Goal: Transaction & Acquisition: Book appointment/travel/reservation

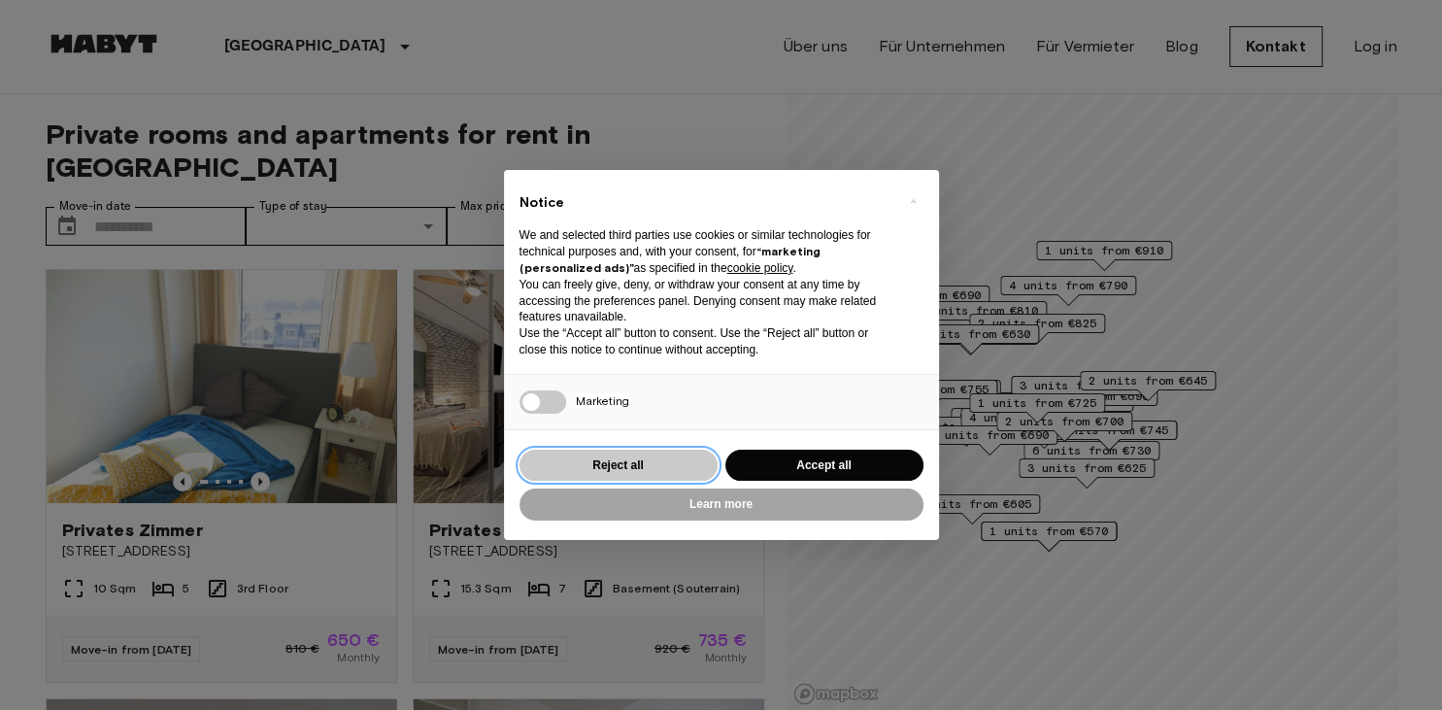
click at [627, 466] on button "Reject all" at bounding box center [618, 465] width 198 height 32
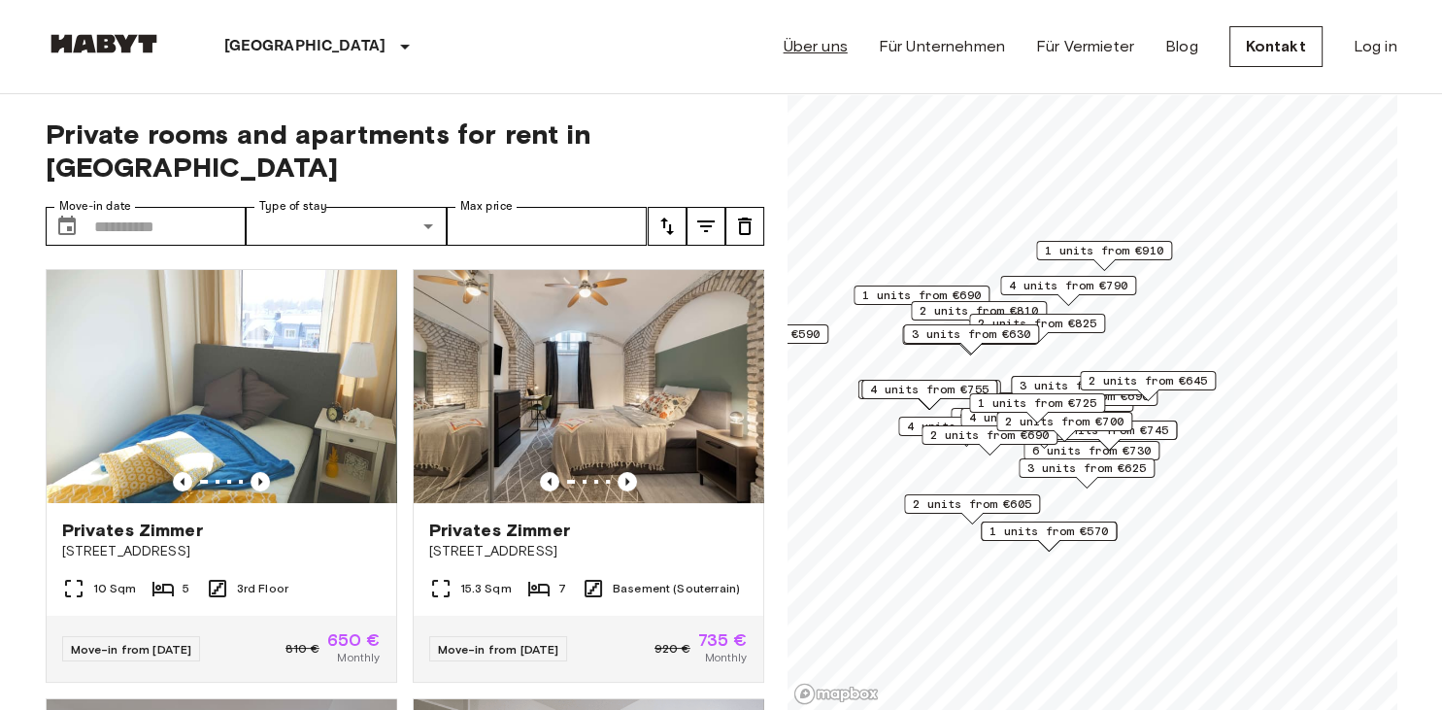
click at [813, 48] on link "Über uns" at bounding box center [815, 46] width 64 height 23
click at [173, 300] on img at bounding box center [221, 386] width 349 height 233
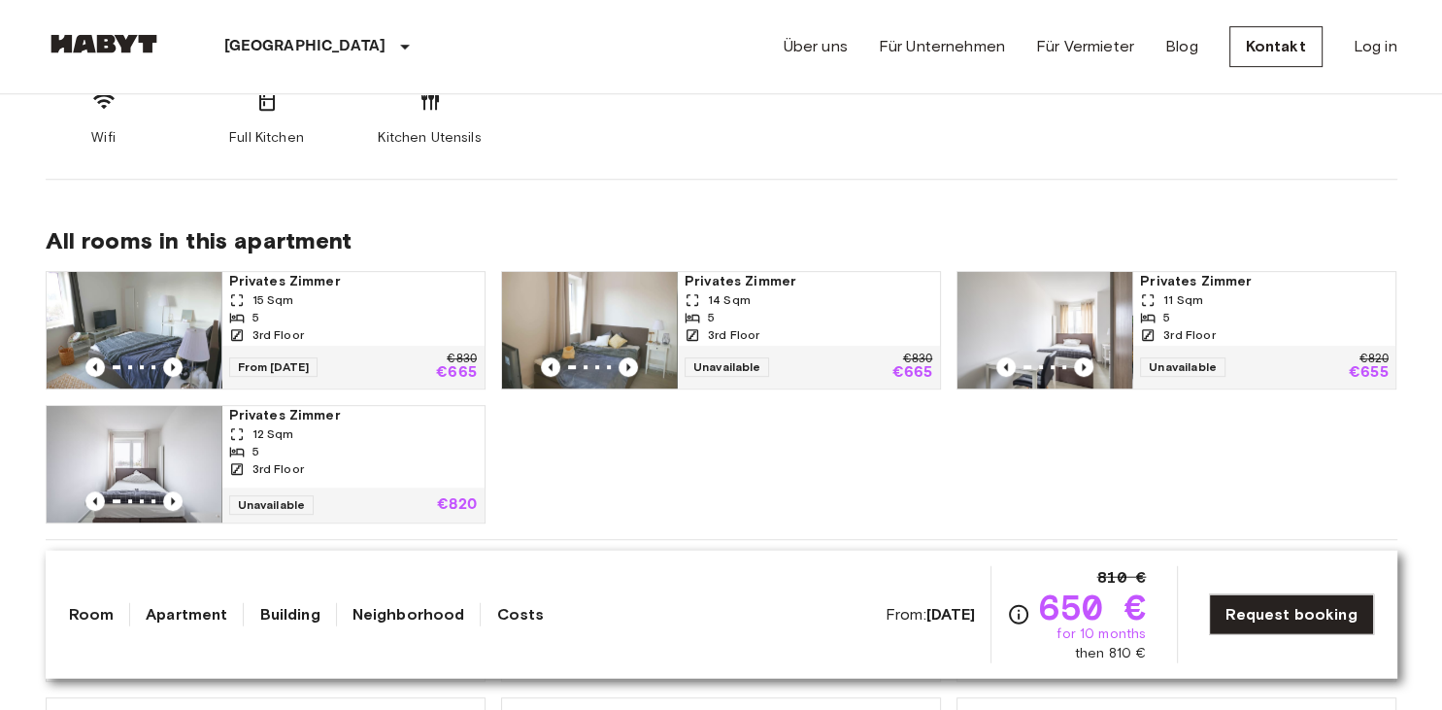
scroll to position [922, 0]
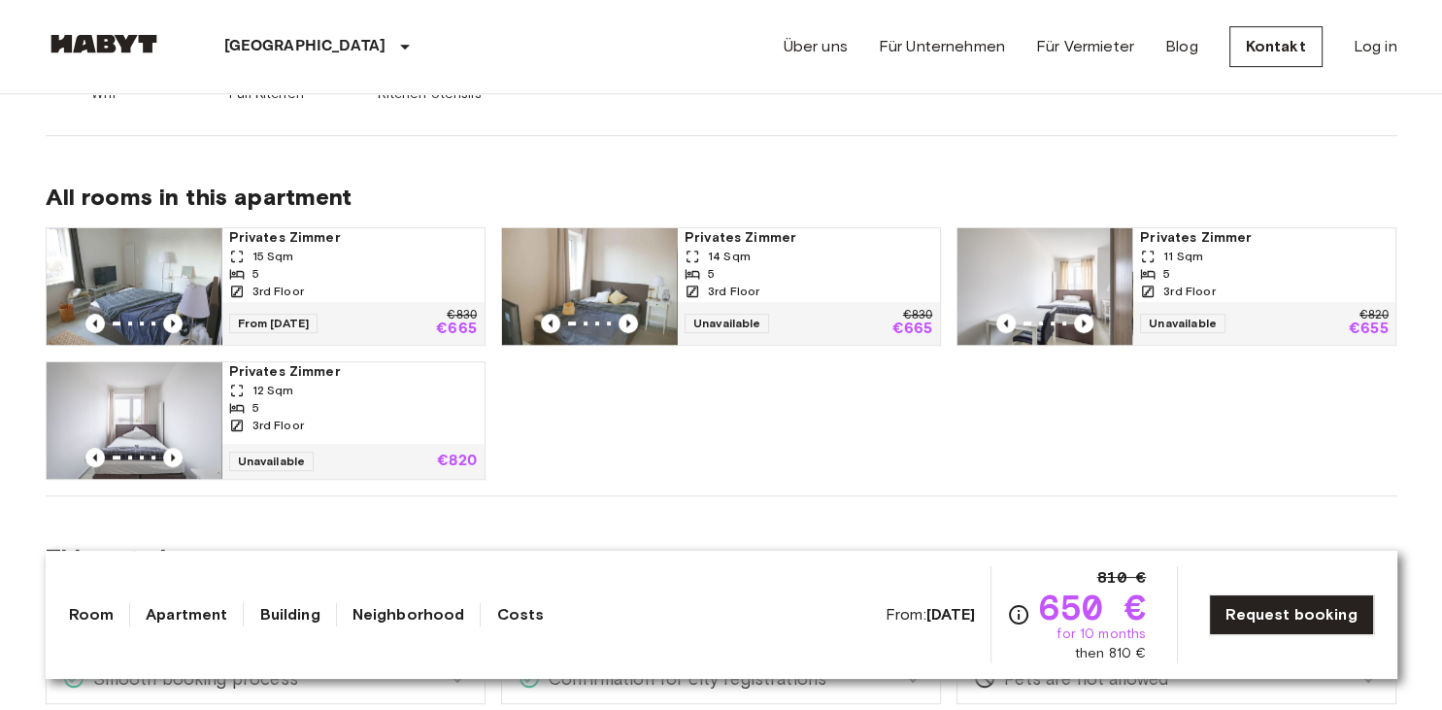
click at [99, 251] on img at bounding box center [134, 286] width 175 height 116
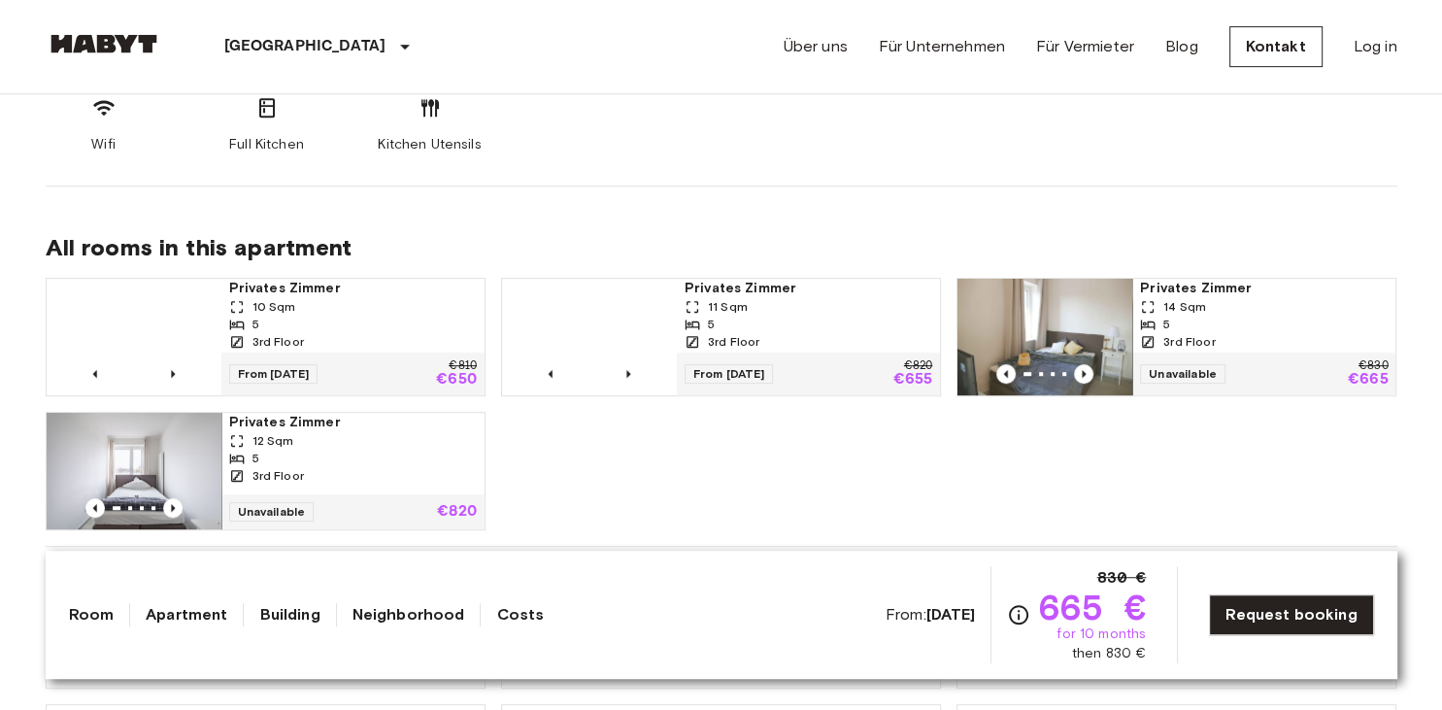
scroll to position [922, 0]
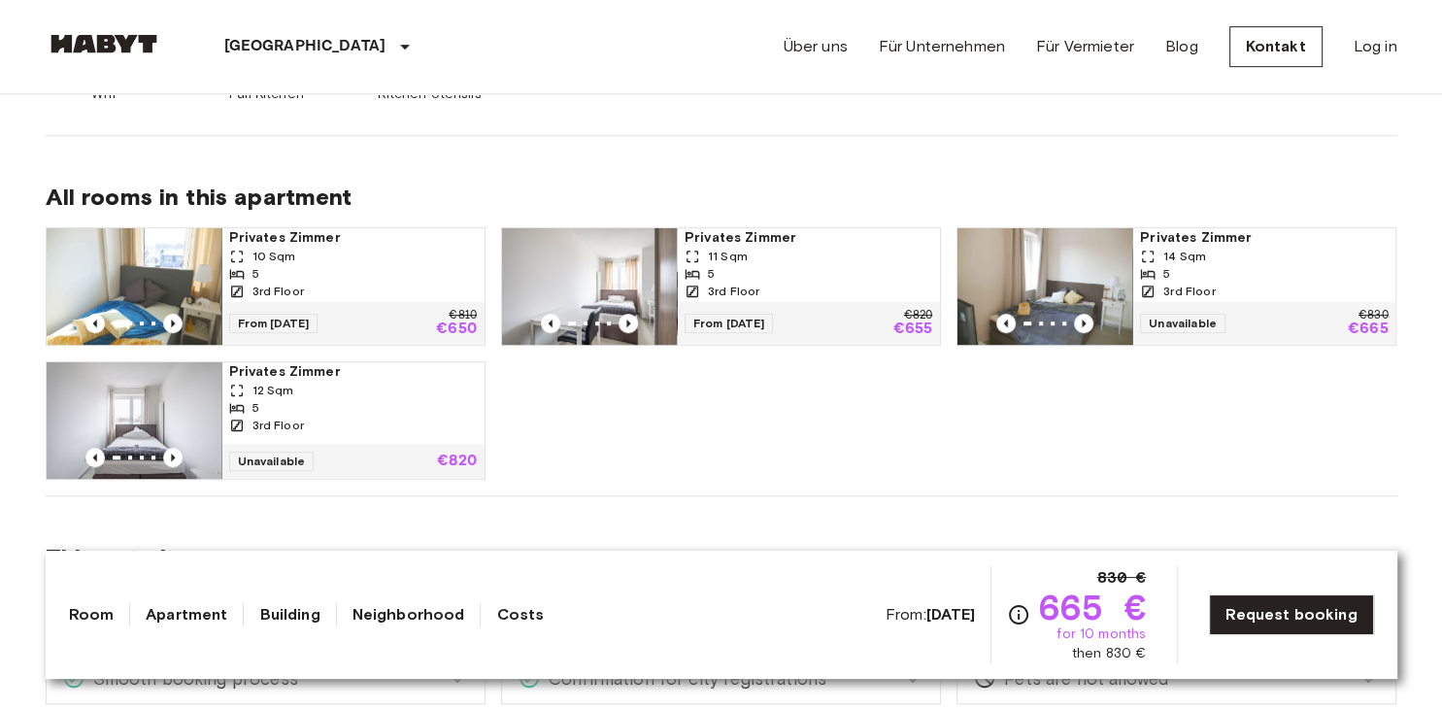
click at [697, 250] on icon at bounding box center [692, 256] width 12 height 12
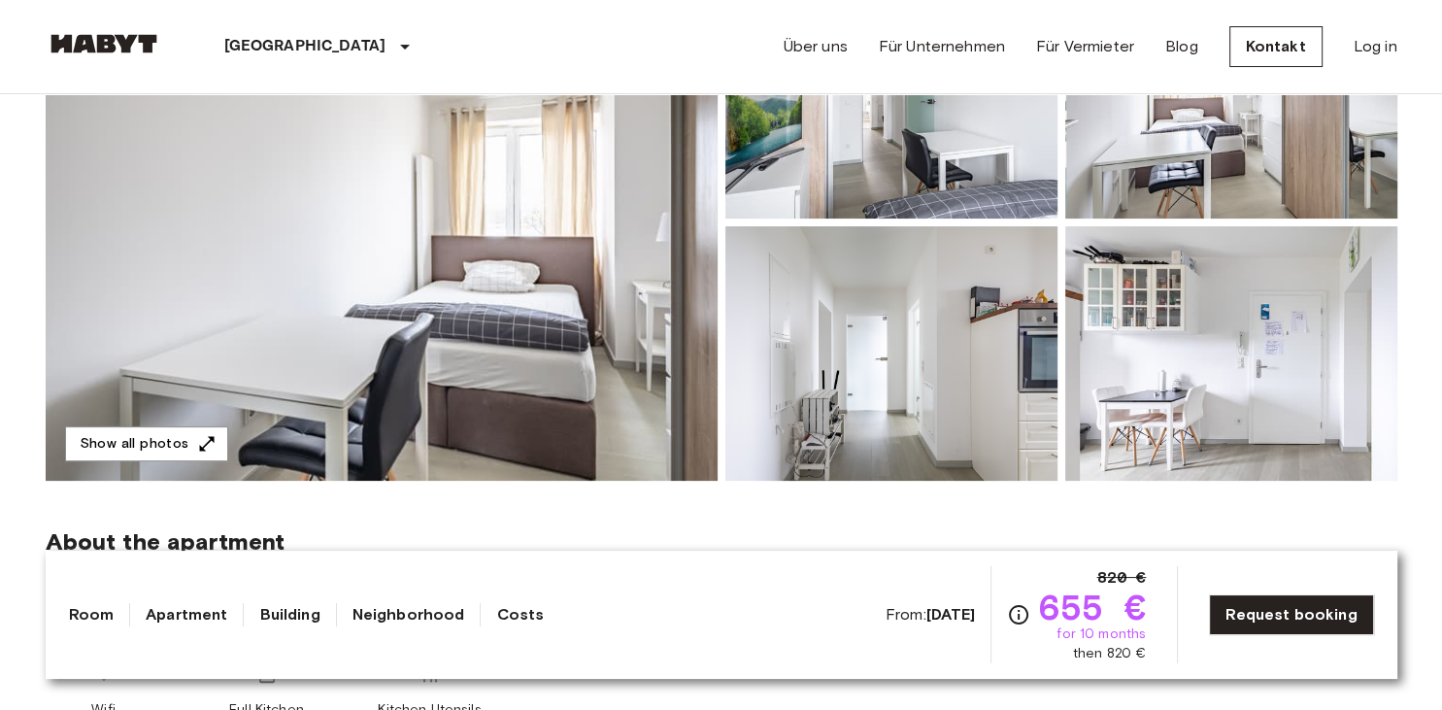
scroll to position [205, 0]
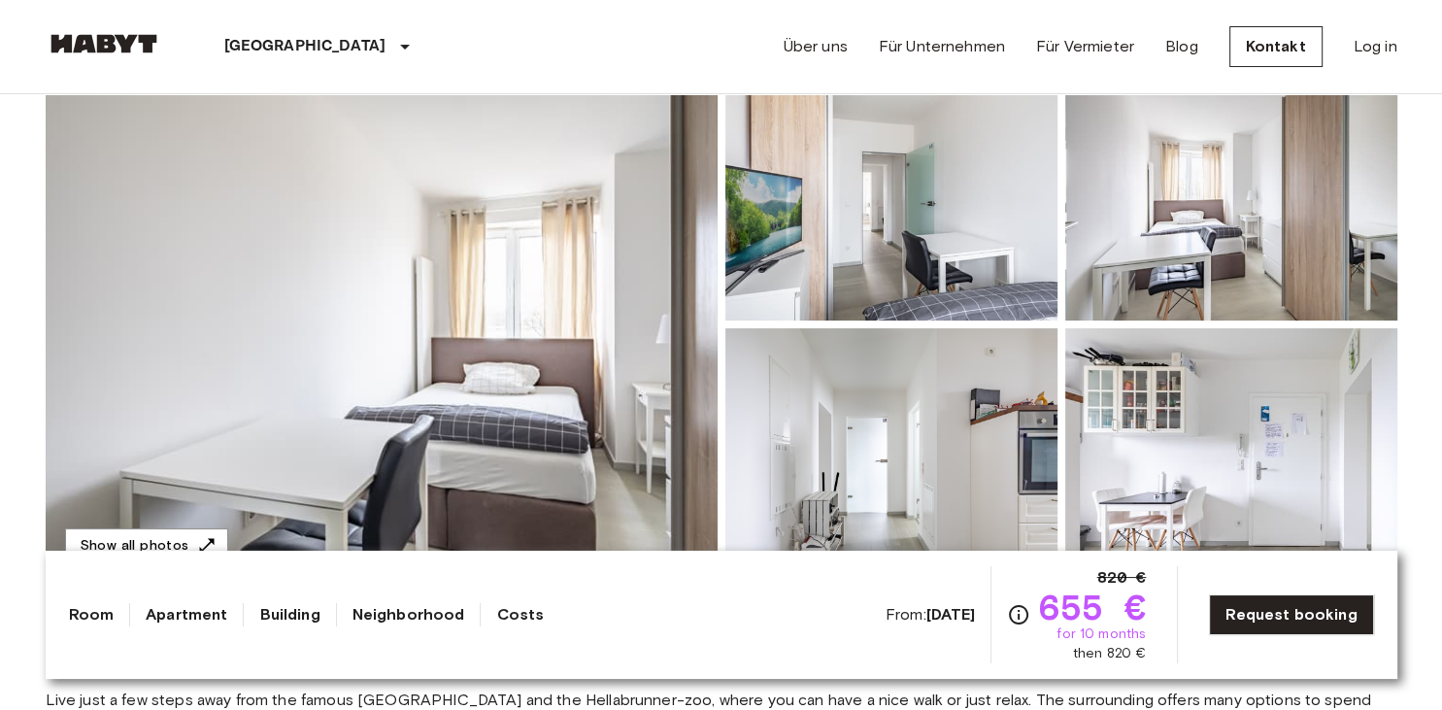
click at [770, 250] on img at bounding box center [891, 193] width 332 height 254
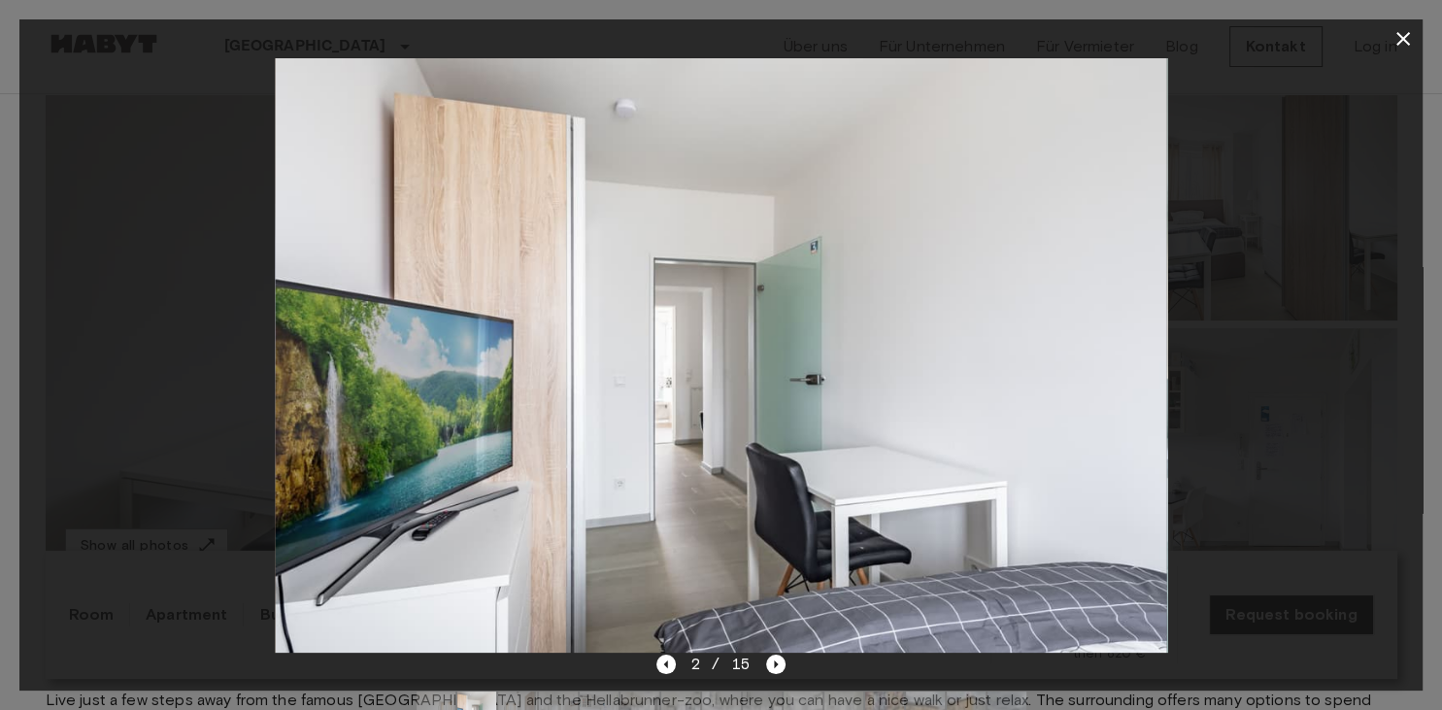
click at [837, 312] on img at bounding box center [720, 355] width 891 height 594
click at [1408, 33] on icon "button" at bounding box center [1403, 39] width 14 height 14
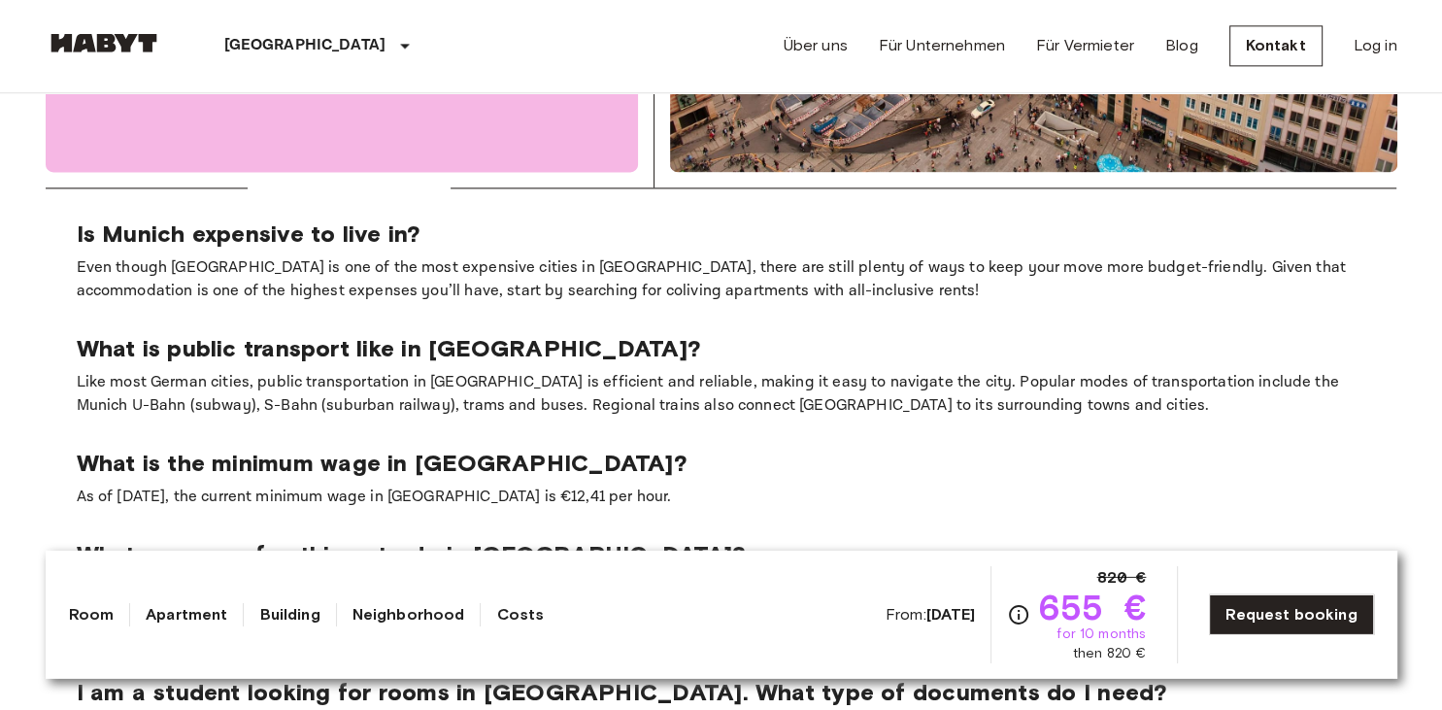
scroll to position [2563, 0]
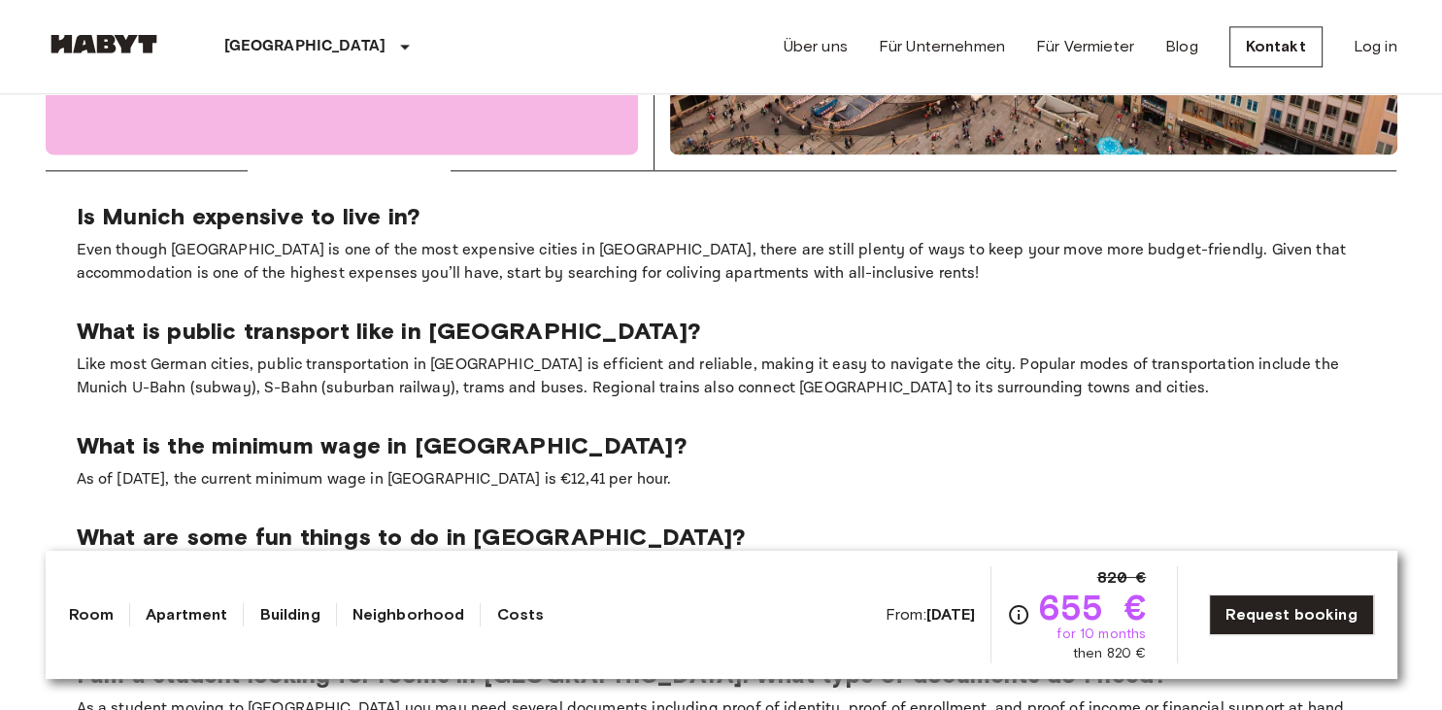
click at [167, 614] on link "Apartment" at bounding box center [187, 614] width 82 height 23
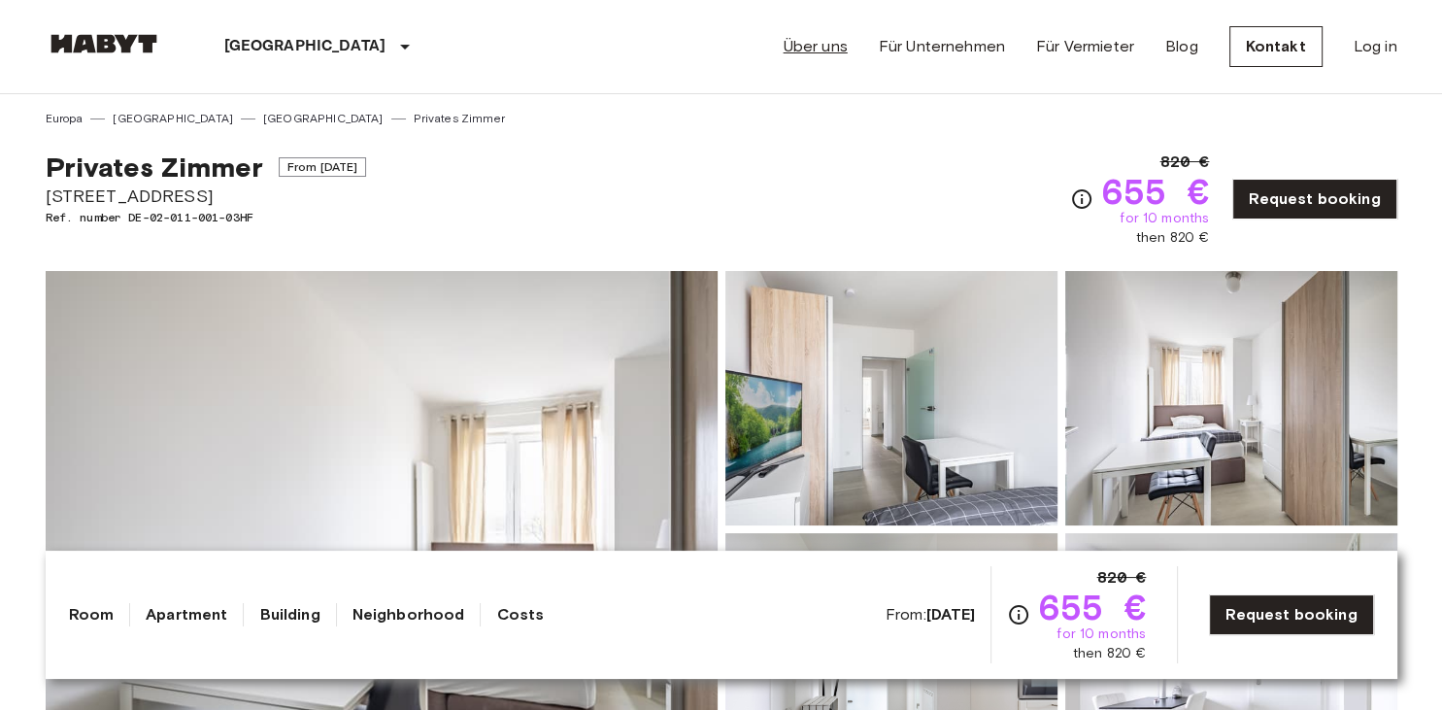
click at [847, 50] on link "Über uns" at bounding box center [815, 46] width 64 height 23
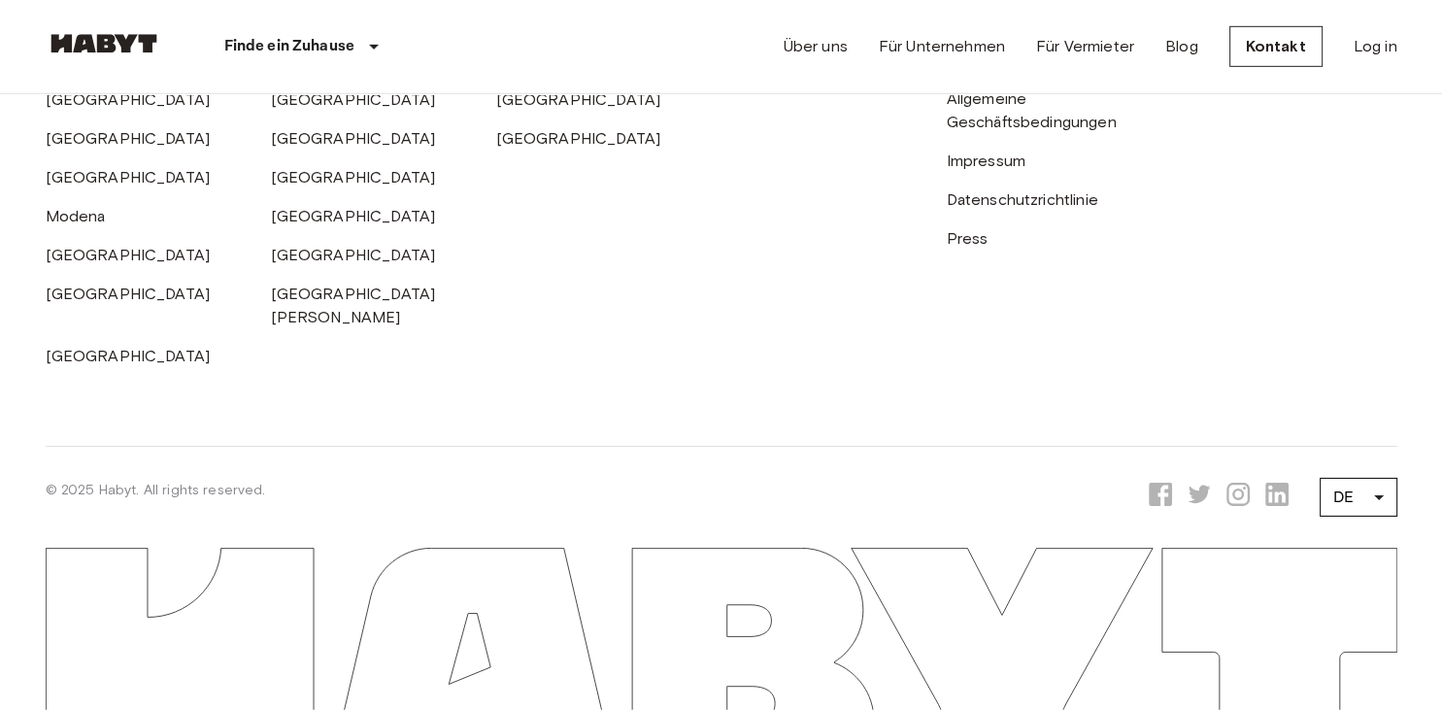
scroll to position [6496, 0]
click at [295, 225] on link "[GEOGRAPHIC_DATA]" at bounding box center [353, 216] width 165 height 18
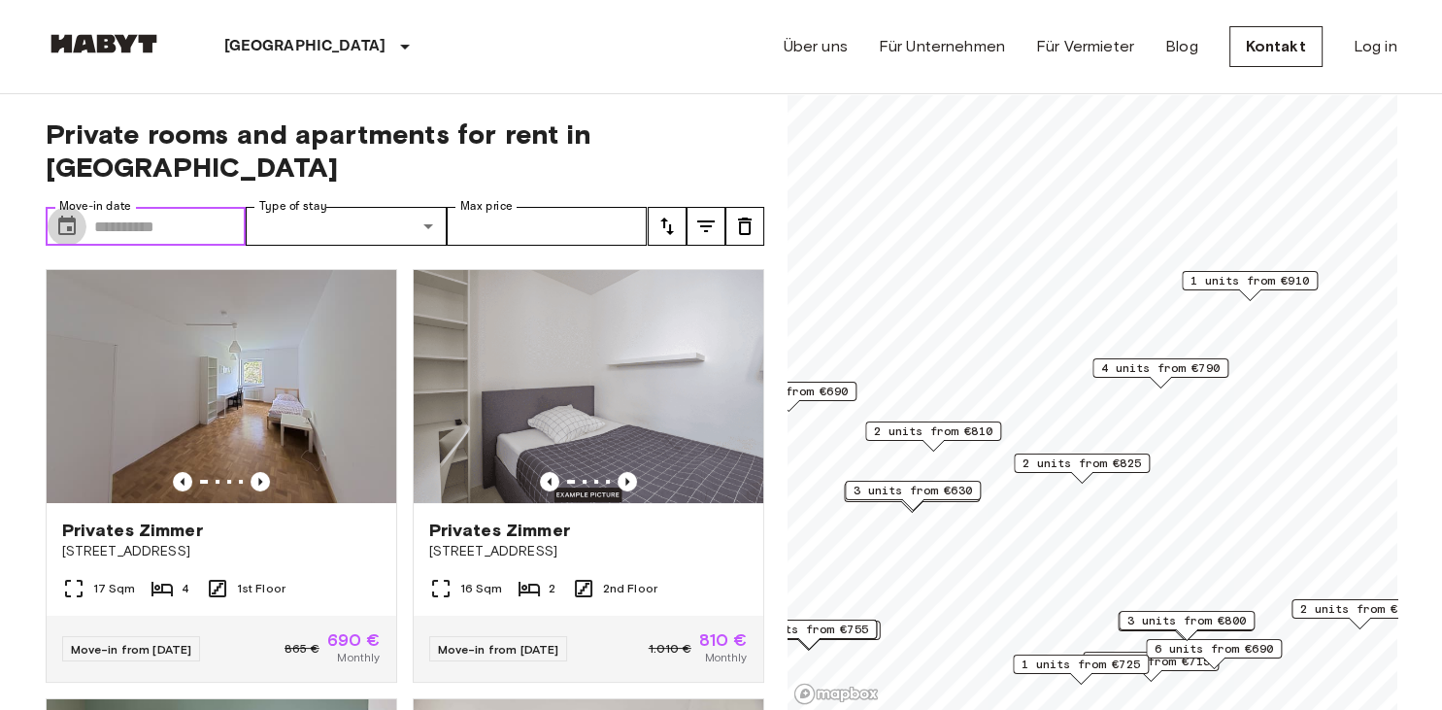
click at [67, 216] on icon "Choose date" at bounding box center [66, 225] width 17 height 19
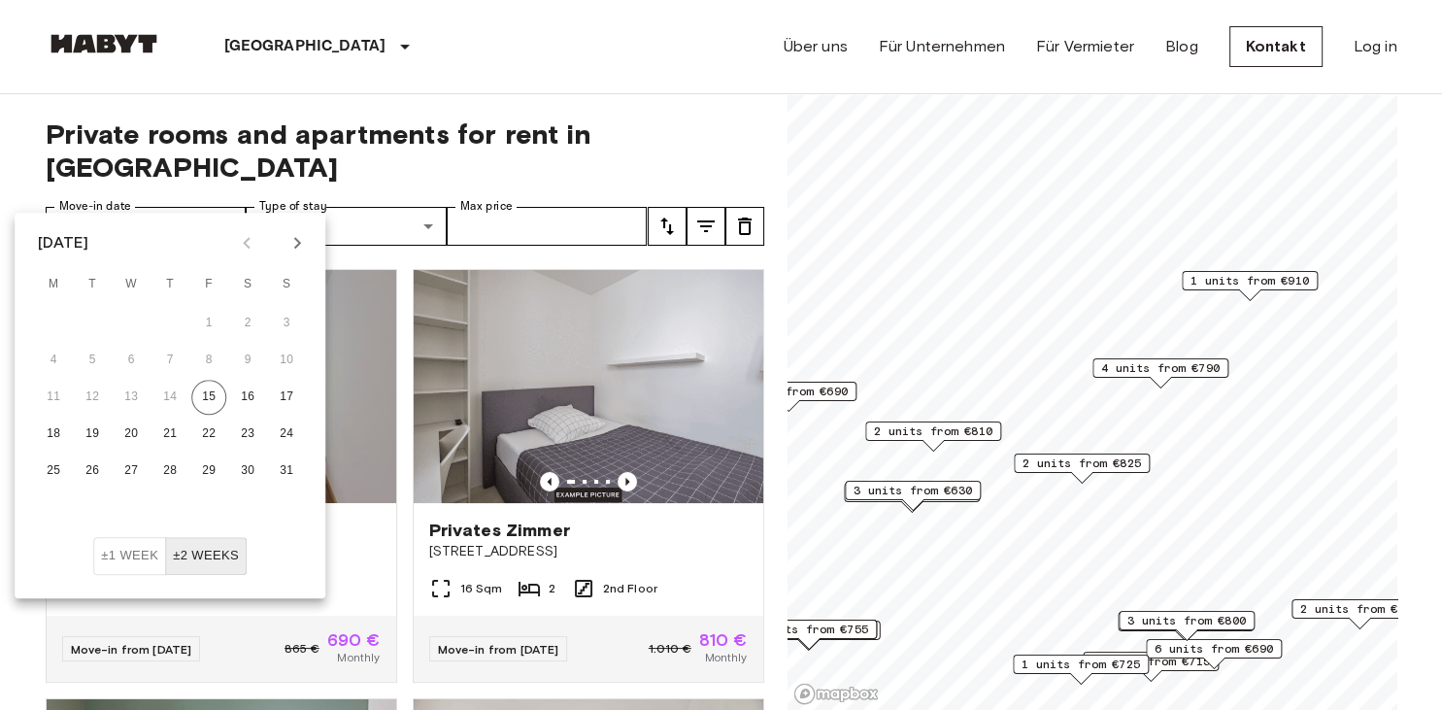
click at [297, 243] on icon "Next month" at bounding box center [296, 242] width 23 height 23
click at [300, 243] on icon "Next month" at bounding box center [297, 243] width 7 height 12
click at [133, 325] on button "1" at bounding box center [131, 323] width 35 height 35
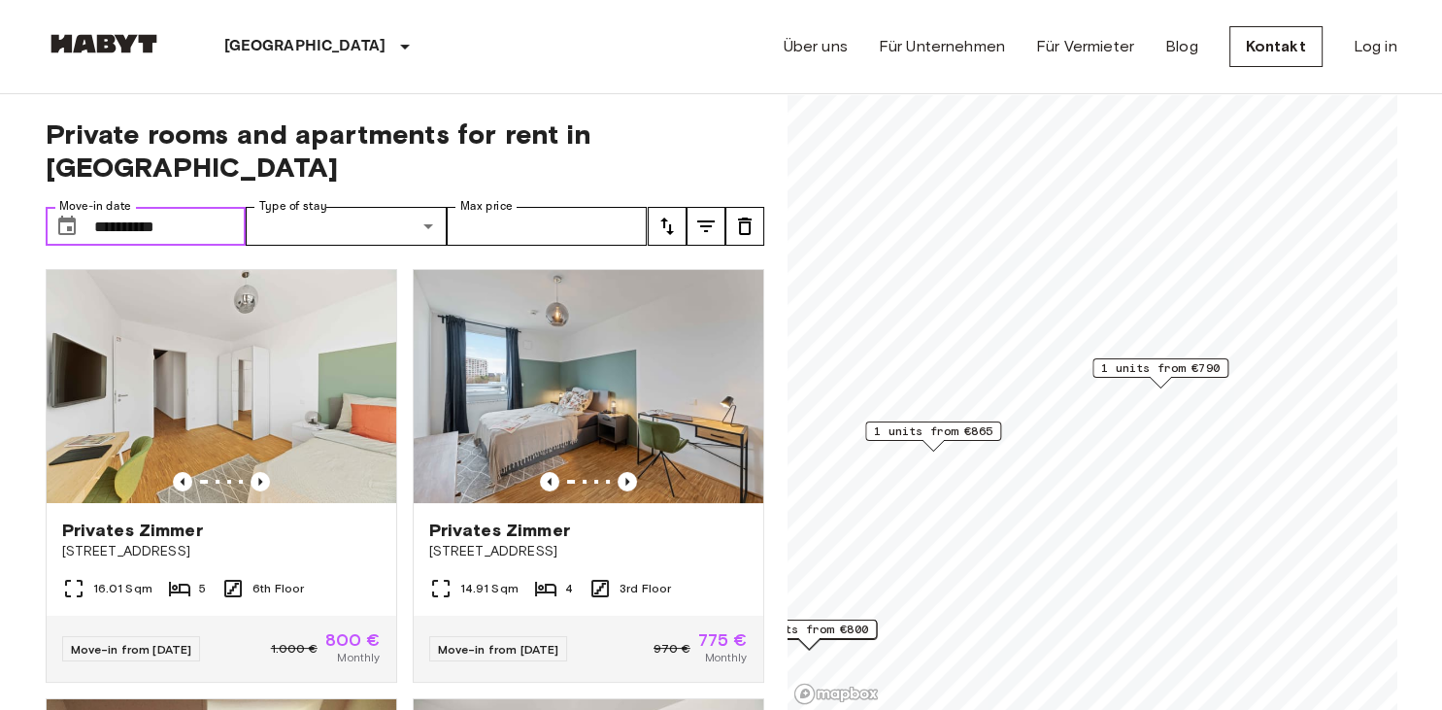
type input "**********"
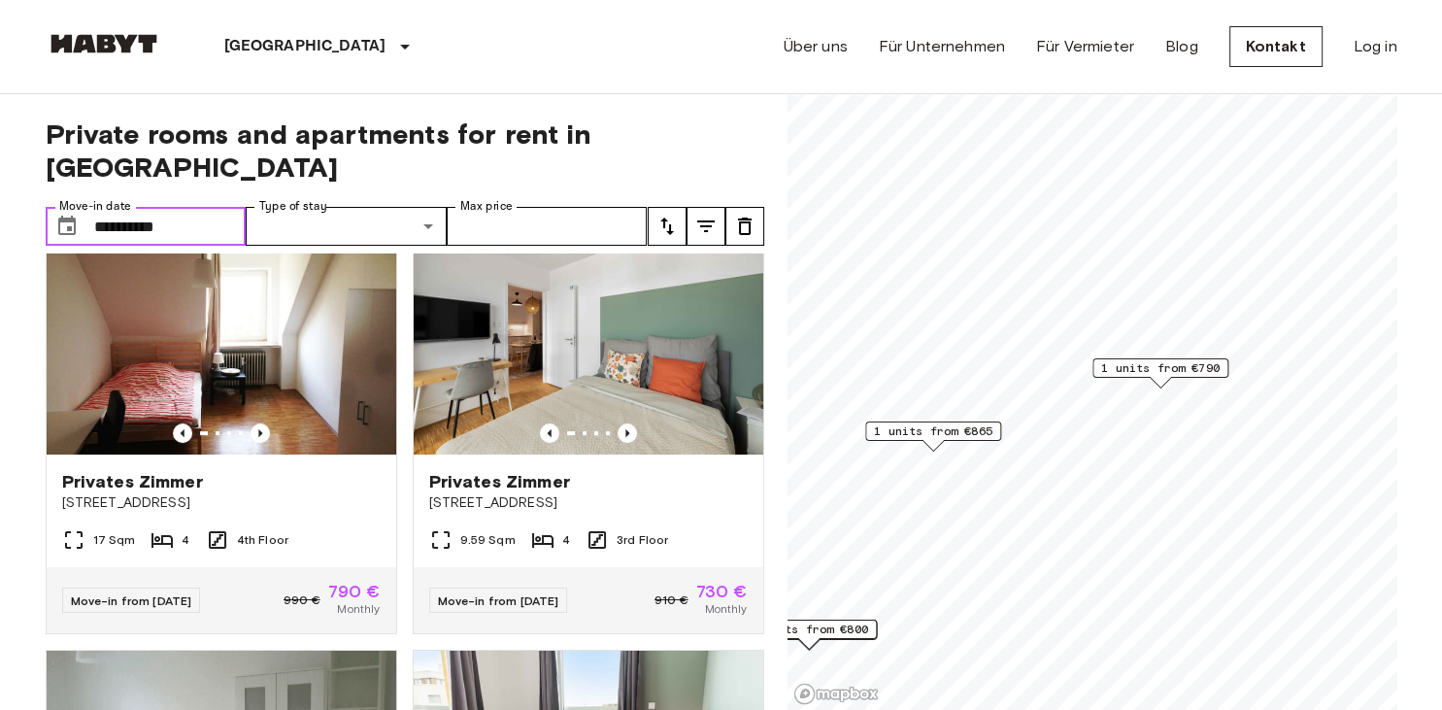
scroll to position [447, 0]
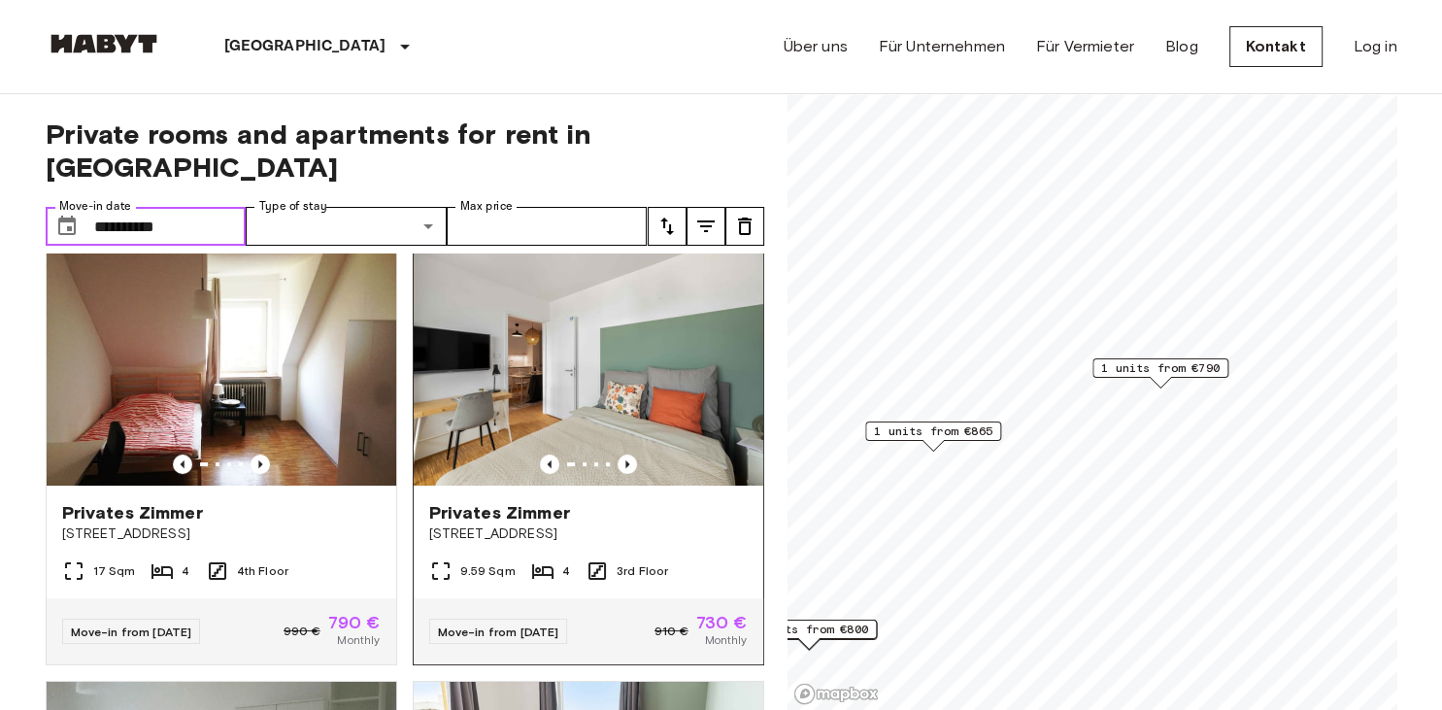
click at [538, 354] on img at bounding box center [588, 368] width 349 height 233
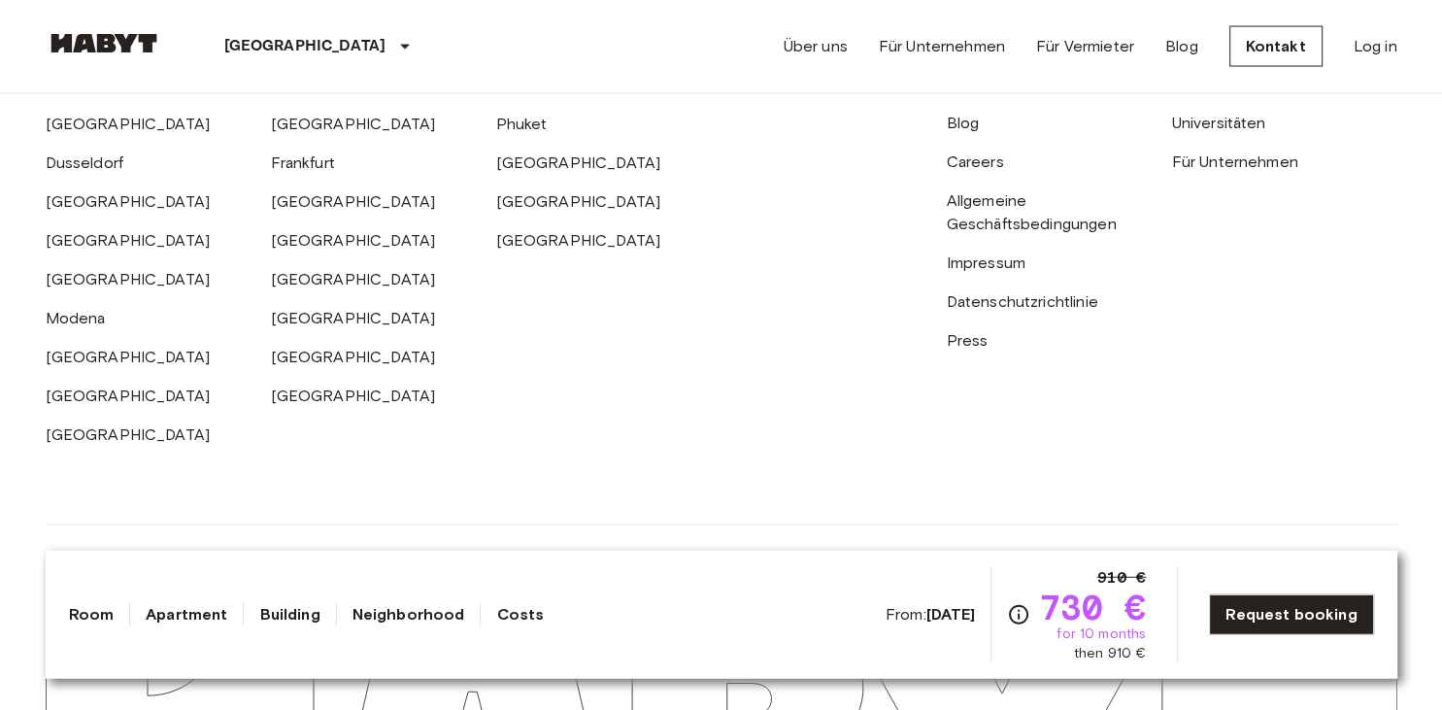
scroll to position [3917, 0]
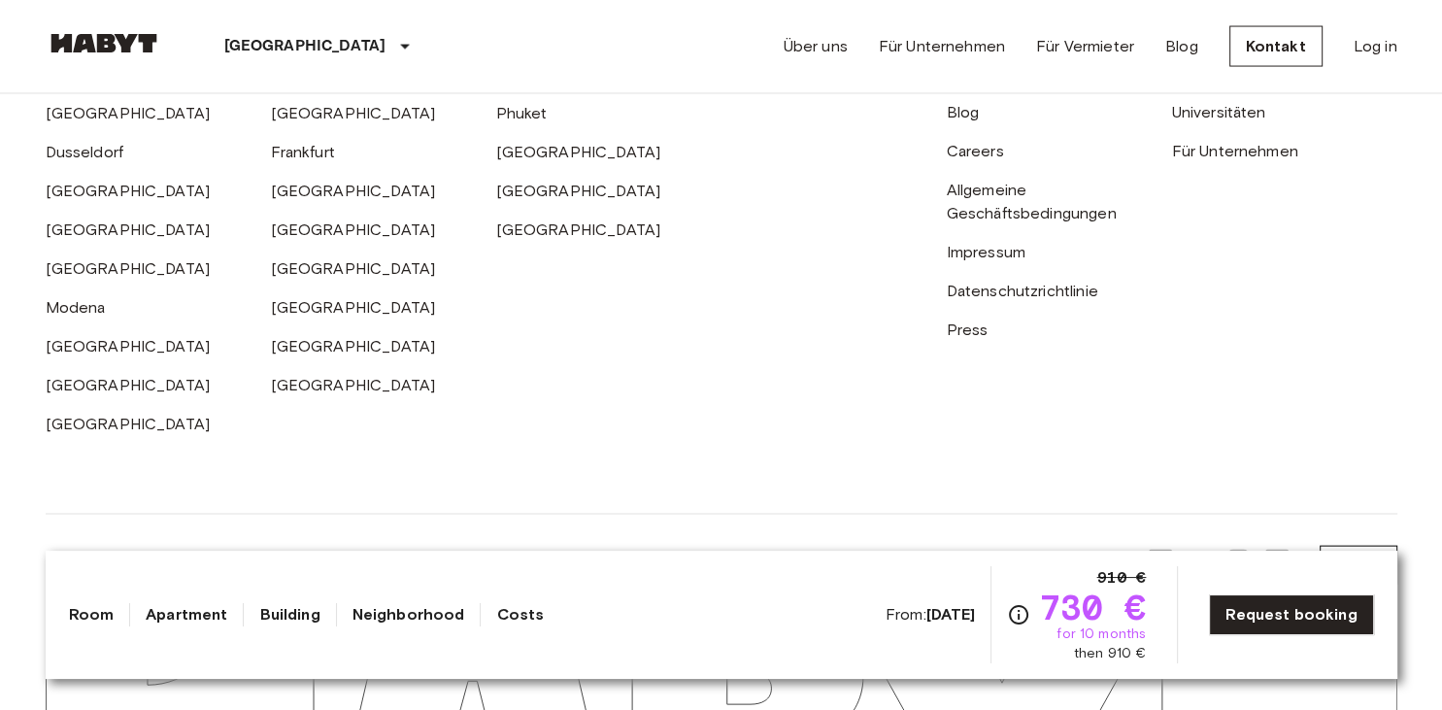
click at [282, 615] on link "Building" at bounding box center [289, 614] width 60 height 23
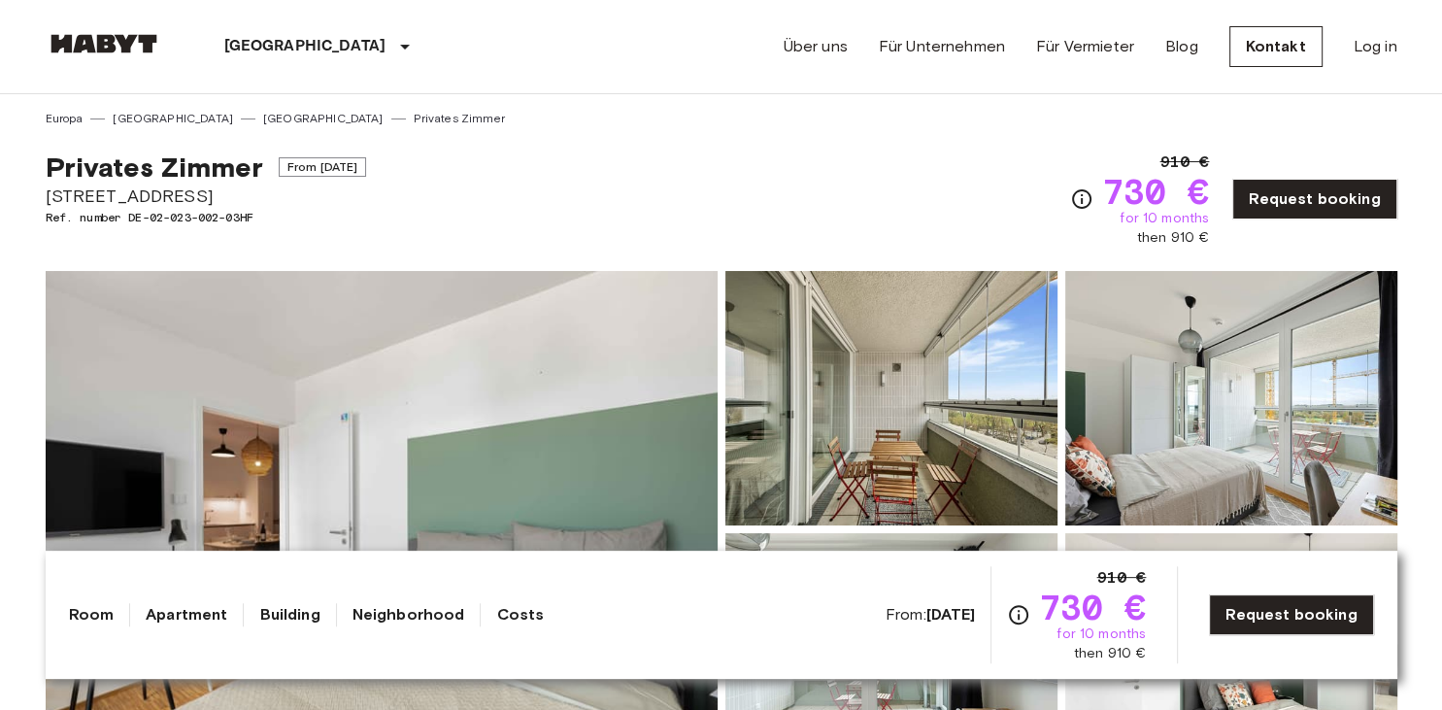
scroll to position [0, 0]
click at [383, 610] on link "Neighborhood" at bounding box center [408, 614] width 113 height 23
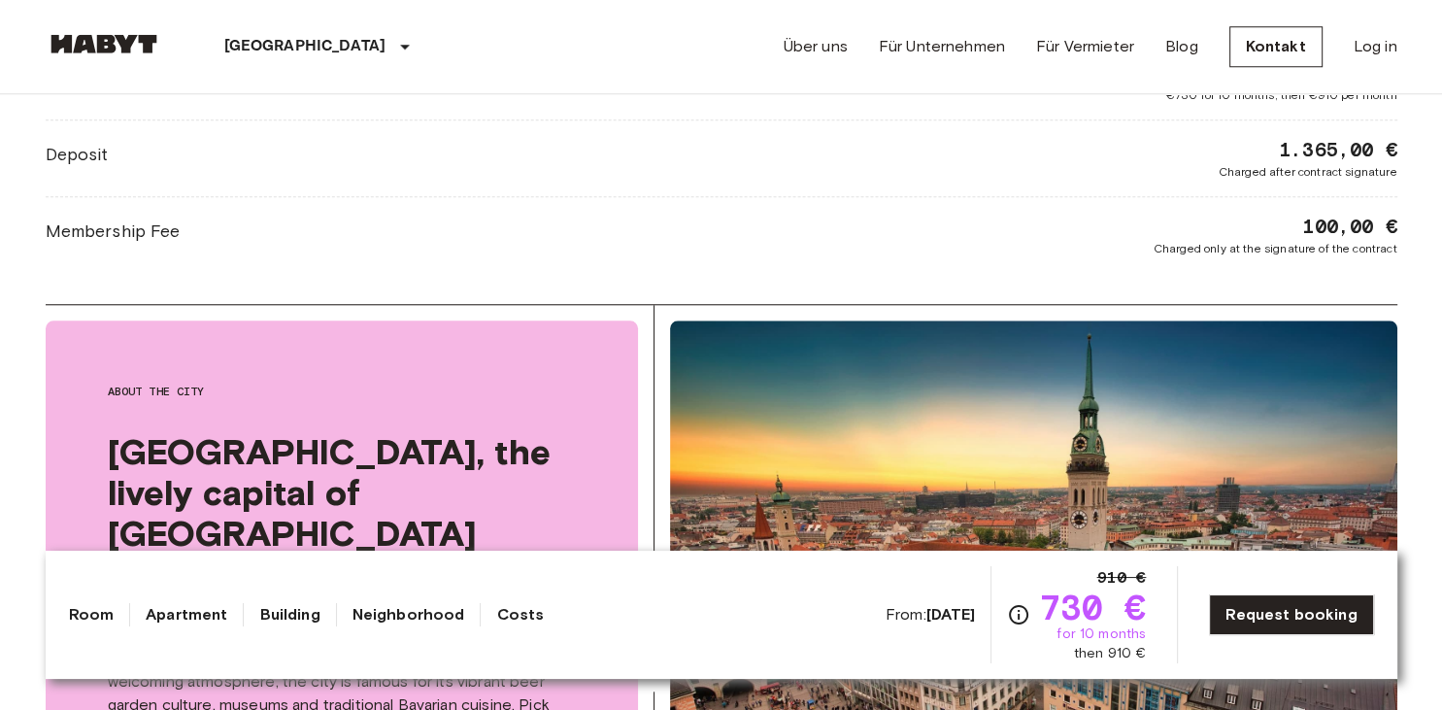
click at [395, 605] on link "Neighborhood" at bounding box center [408, 614] width 113 height 23
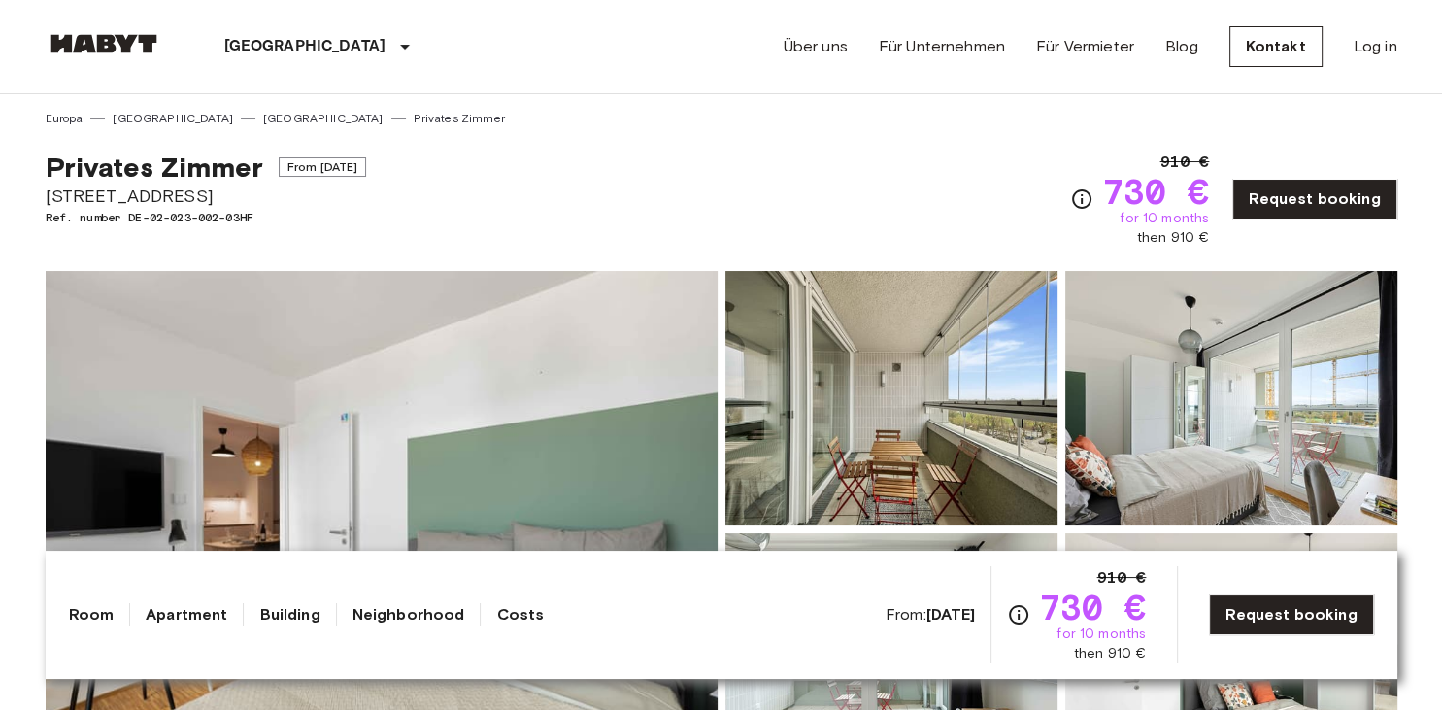
click at [496, 614] on link "Costs" at bounding box center [520, 614] width 48 height 23
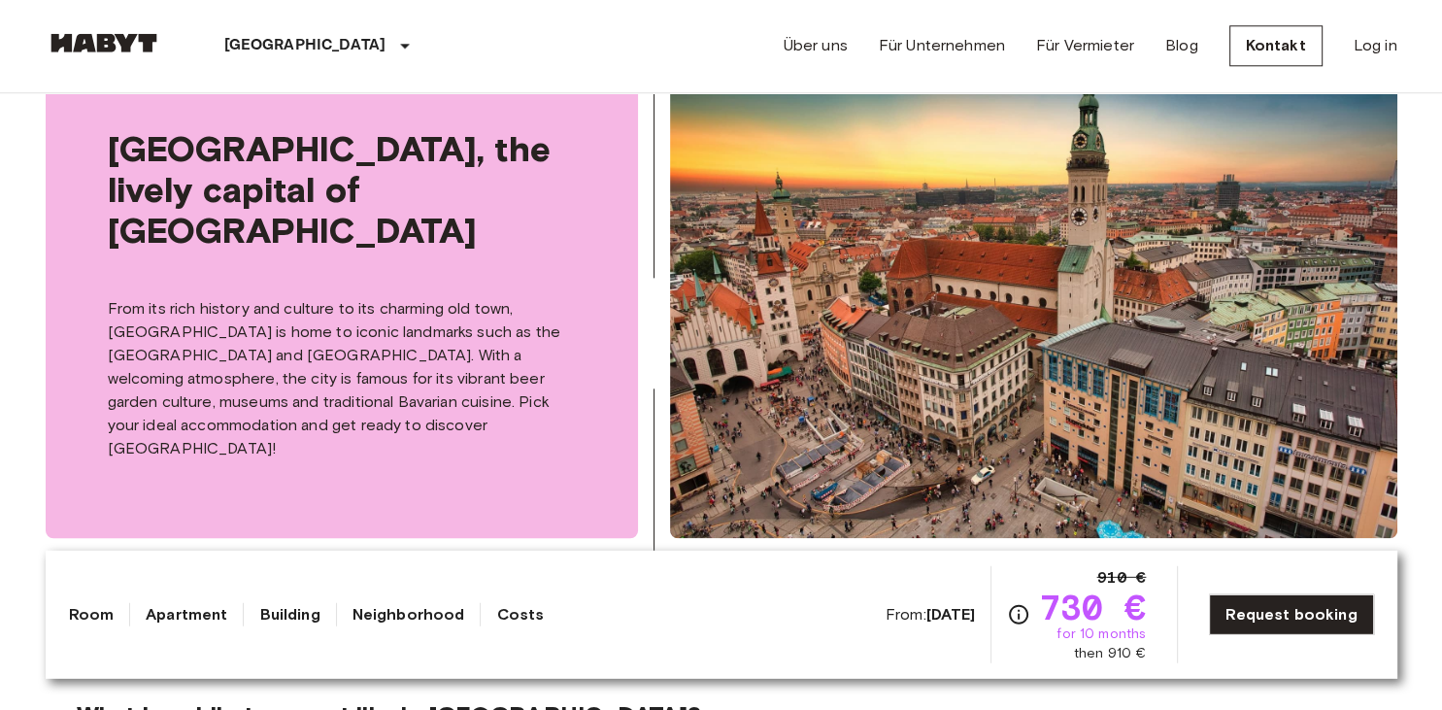
scroll to position [2002, 0]
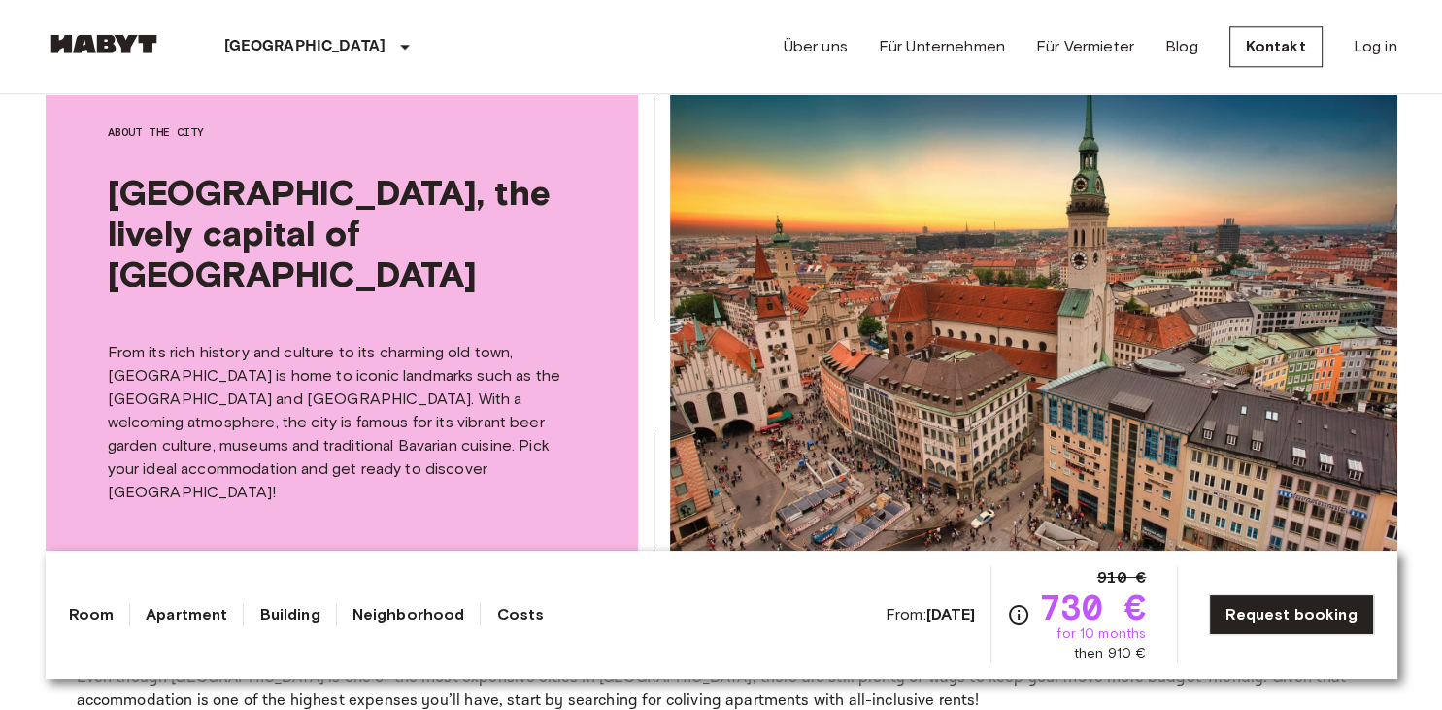
click at [91, 614] on link "Room" at bounding box center [92, 614] width 46 height 23
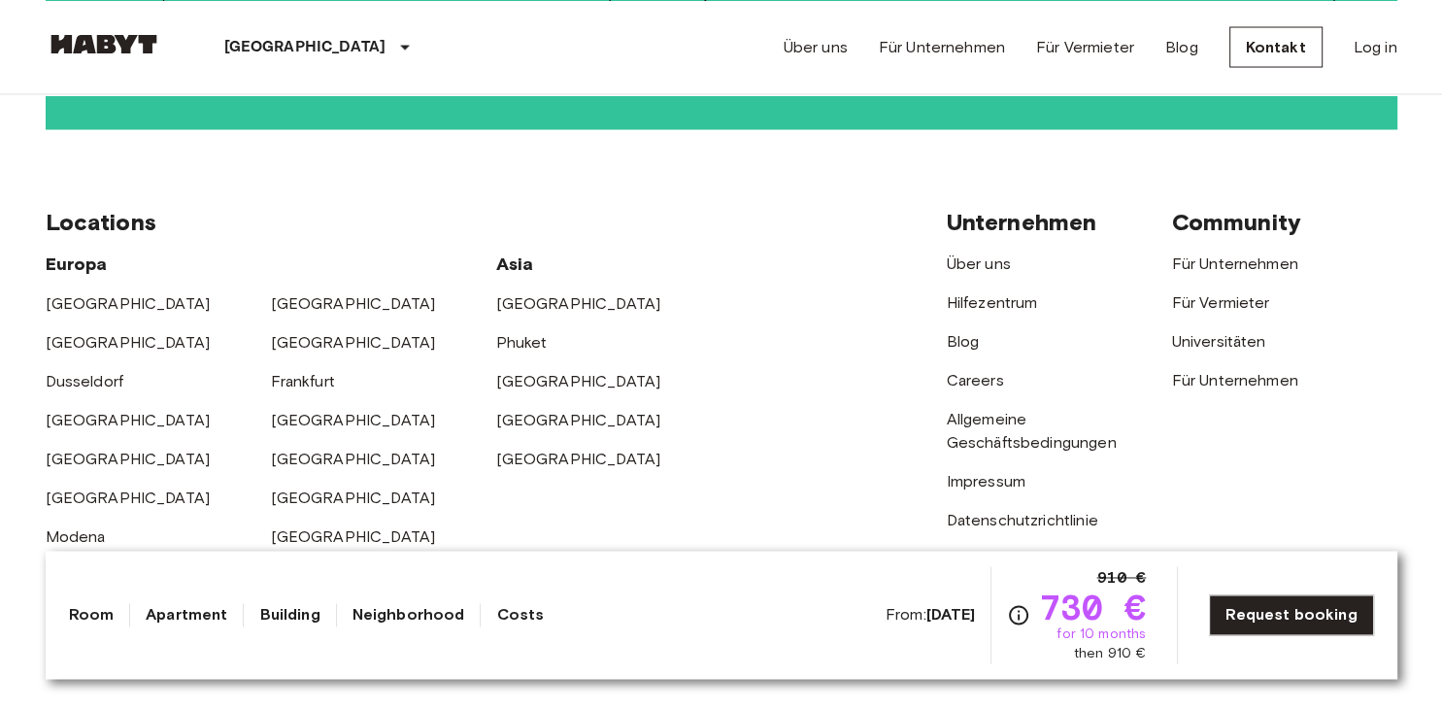
scroll to position [3712, 0]
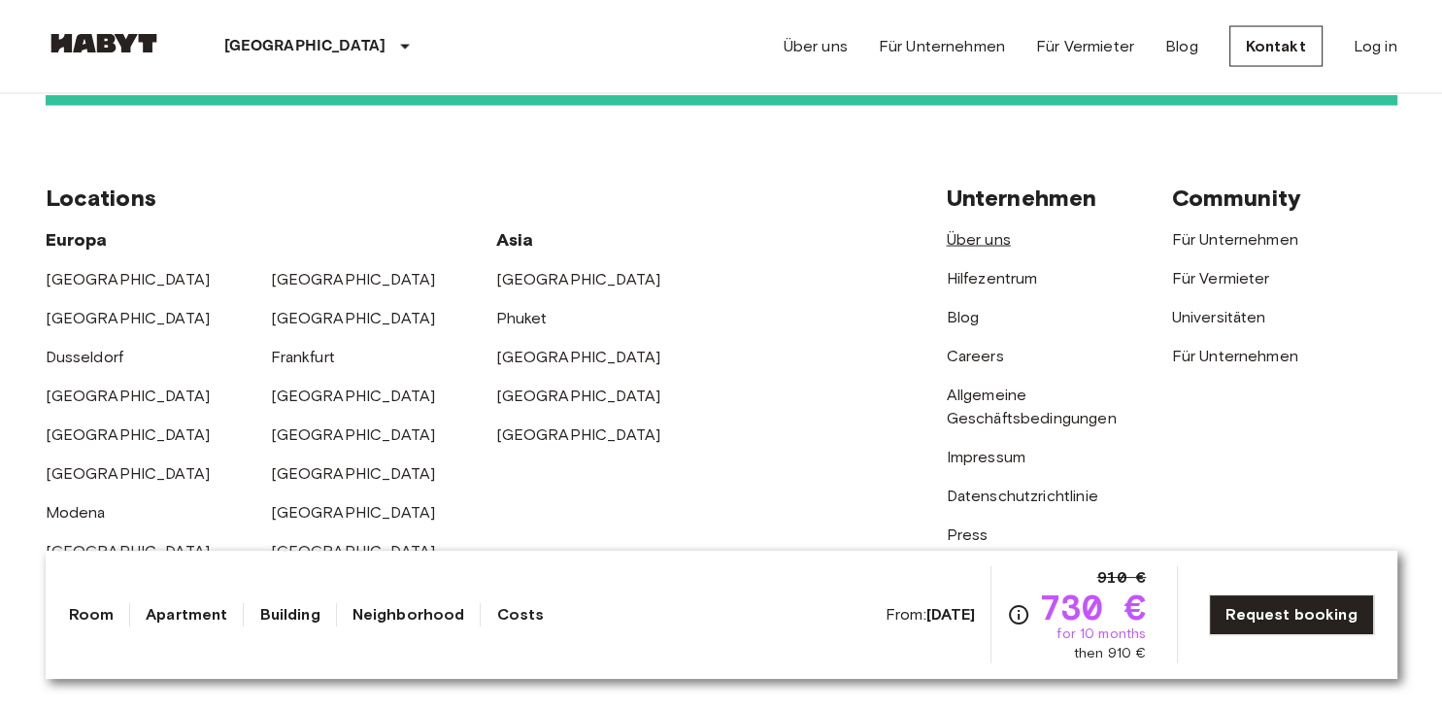
click at [976, 230] on link "Über uns" at bounding box center [978, 239] width 64 height 18
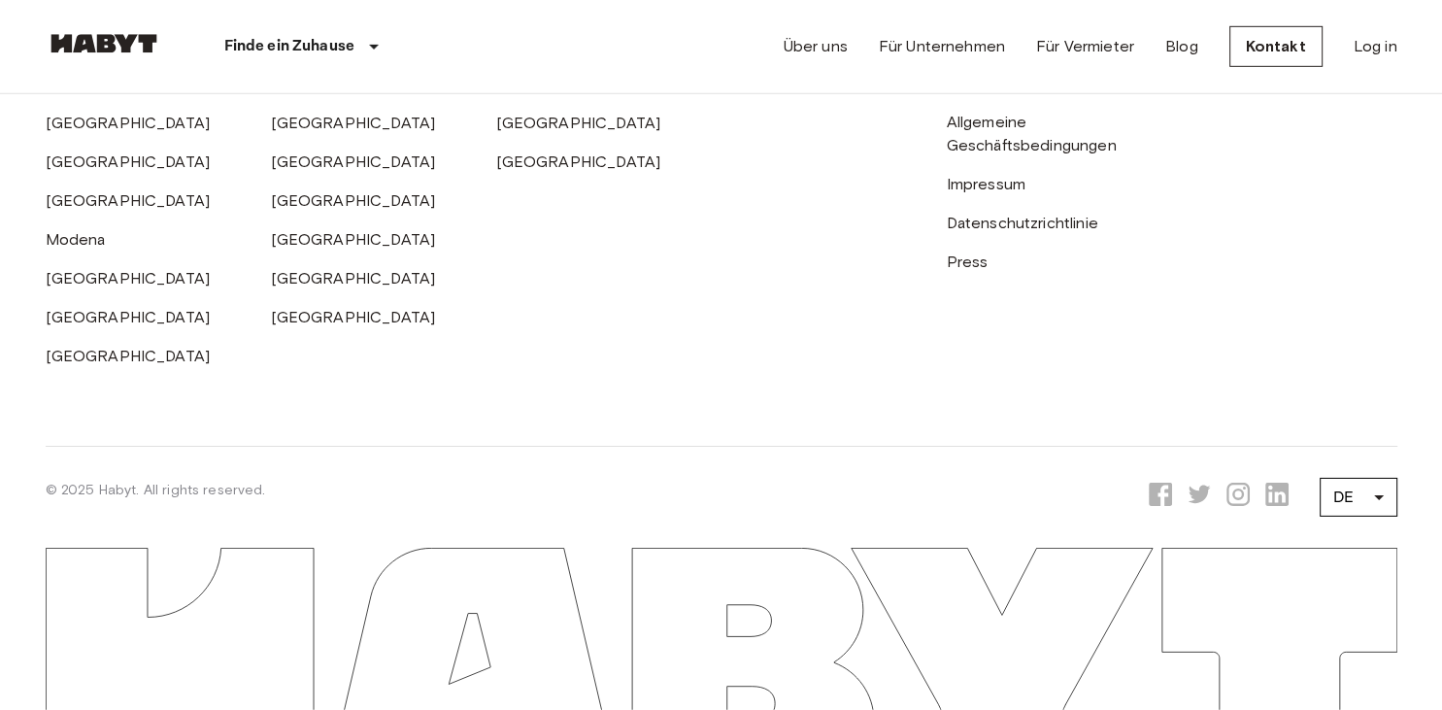
scroll to position [6496, 0]
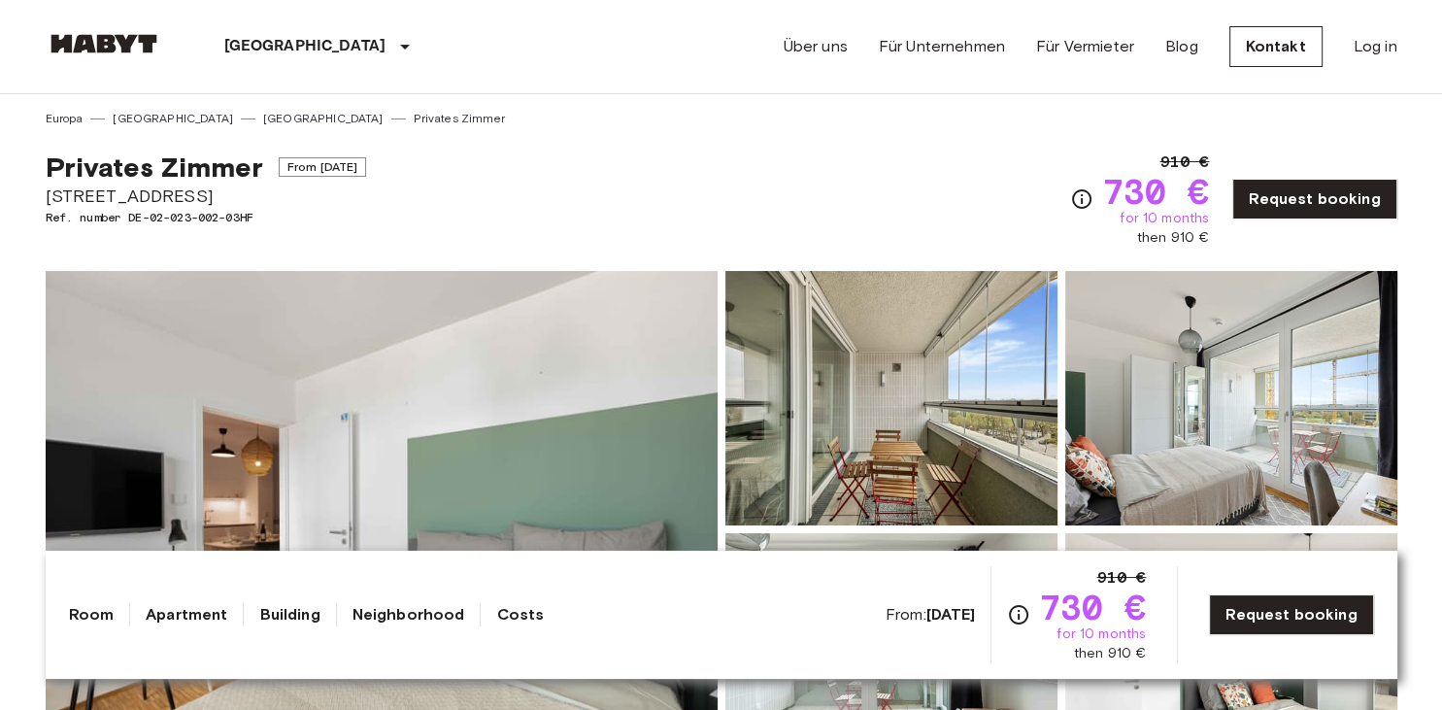
click at [1226, 404] on img at bounding box center [1231, 398] width 332 height 254
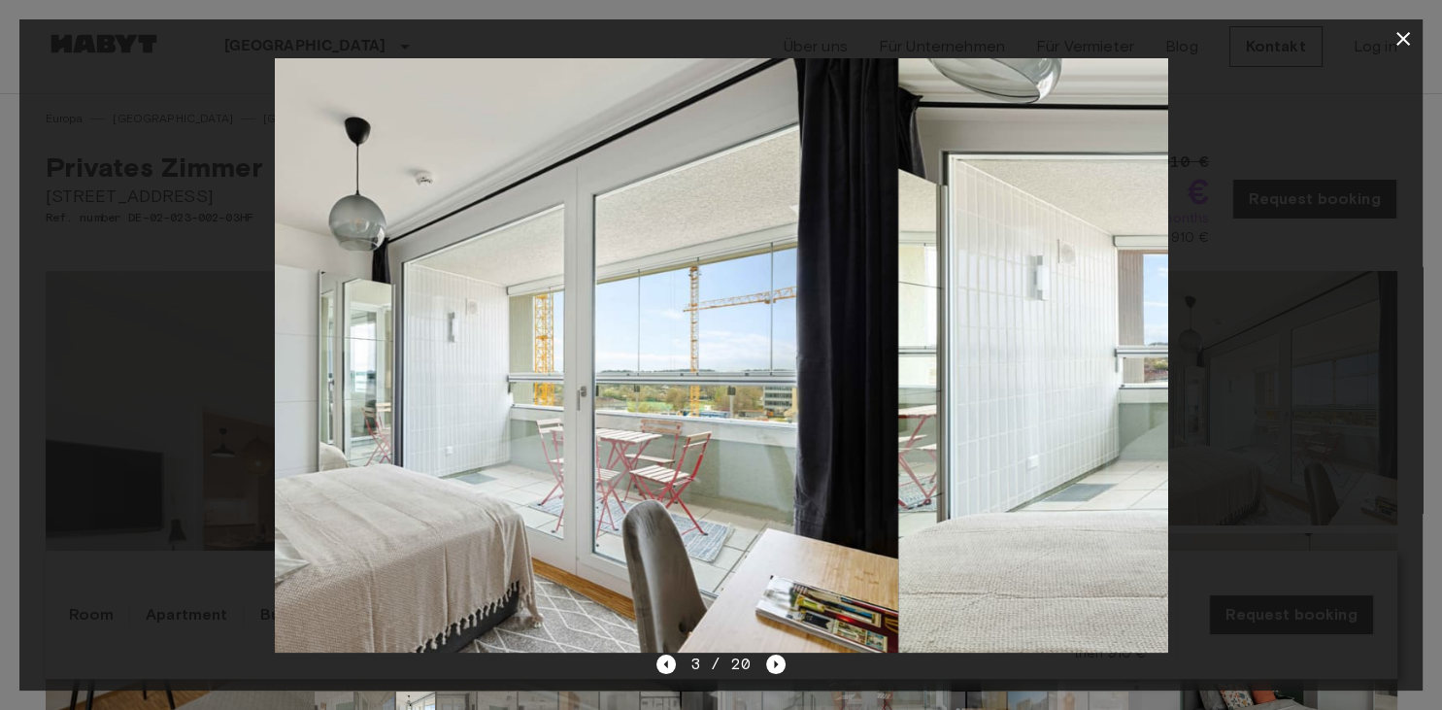
drag, startPoint x: 728, startPoint y: 345, endPoint x: 456, endPoint y: 339, distance: 271.9
click at [459, 339] on img at bounding box center [451, 355] width 891 height 594
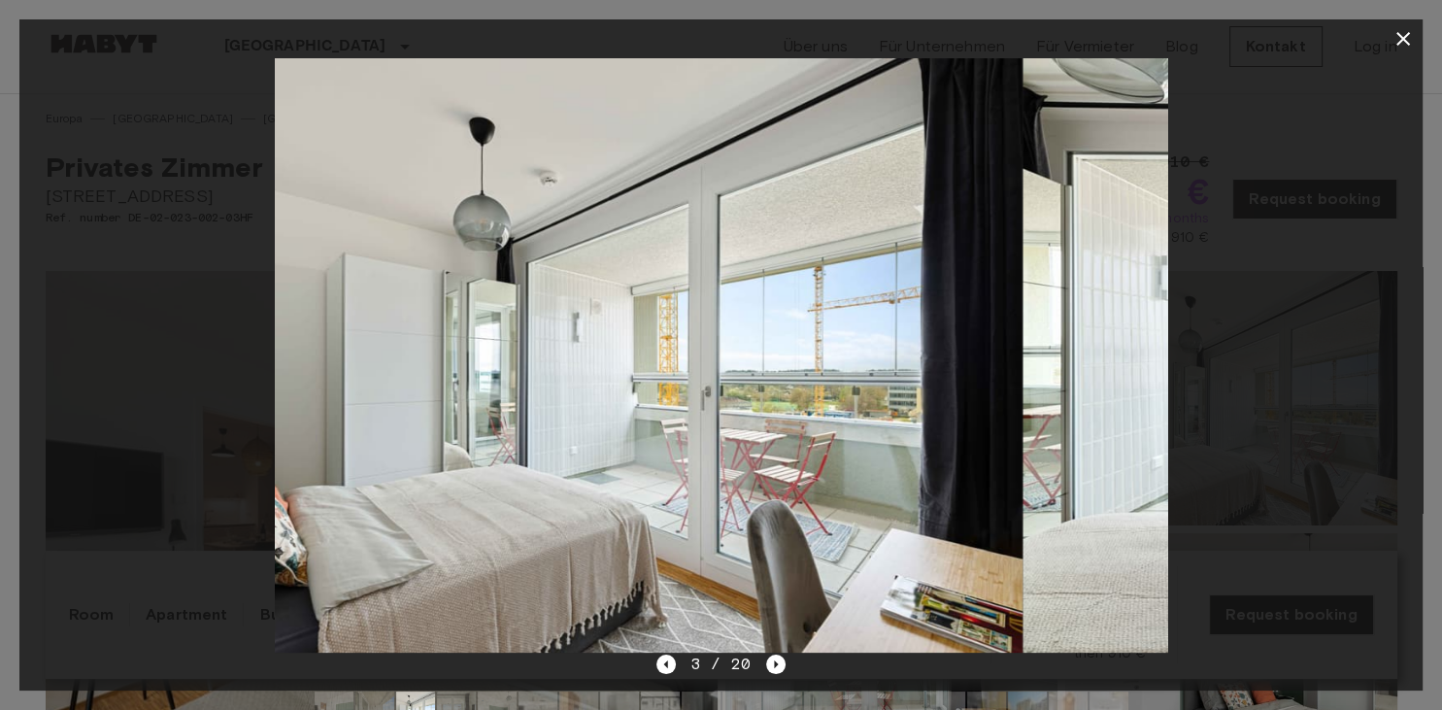
drag, startPoint x: 1044, startPoint y: 351, endPoint x: 473, endPoint y: 363, distance: 570.9
click at [524, 371] on img at bounding box center [575, 355] width 891 height 594
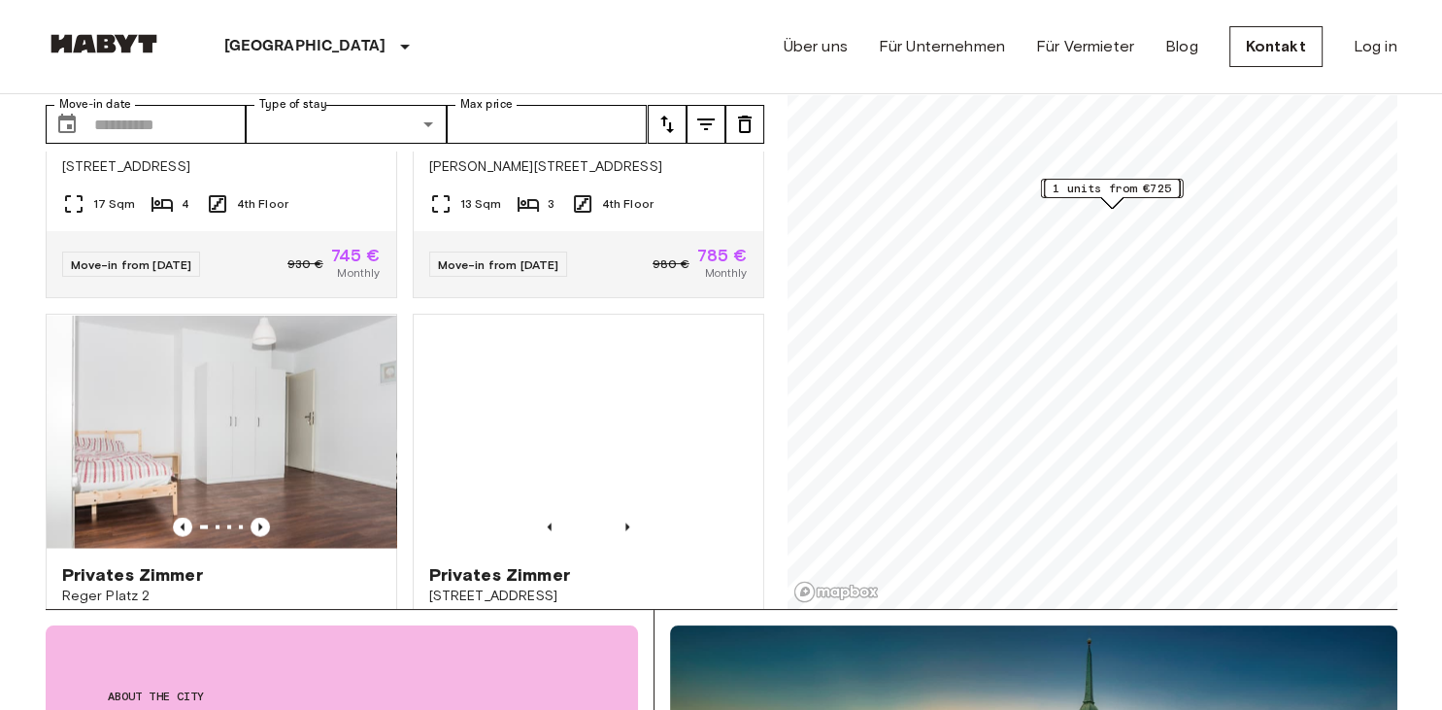
scroll to position [3837, 0]
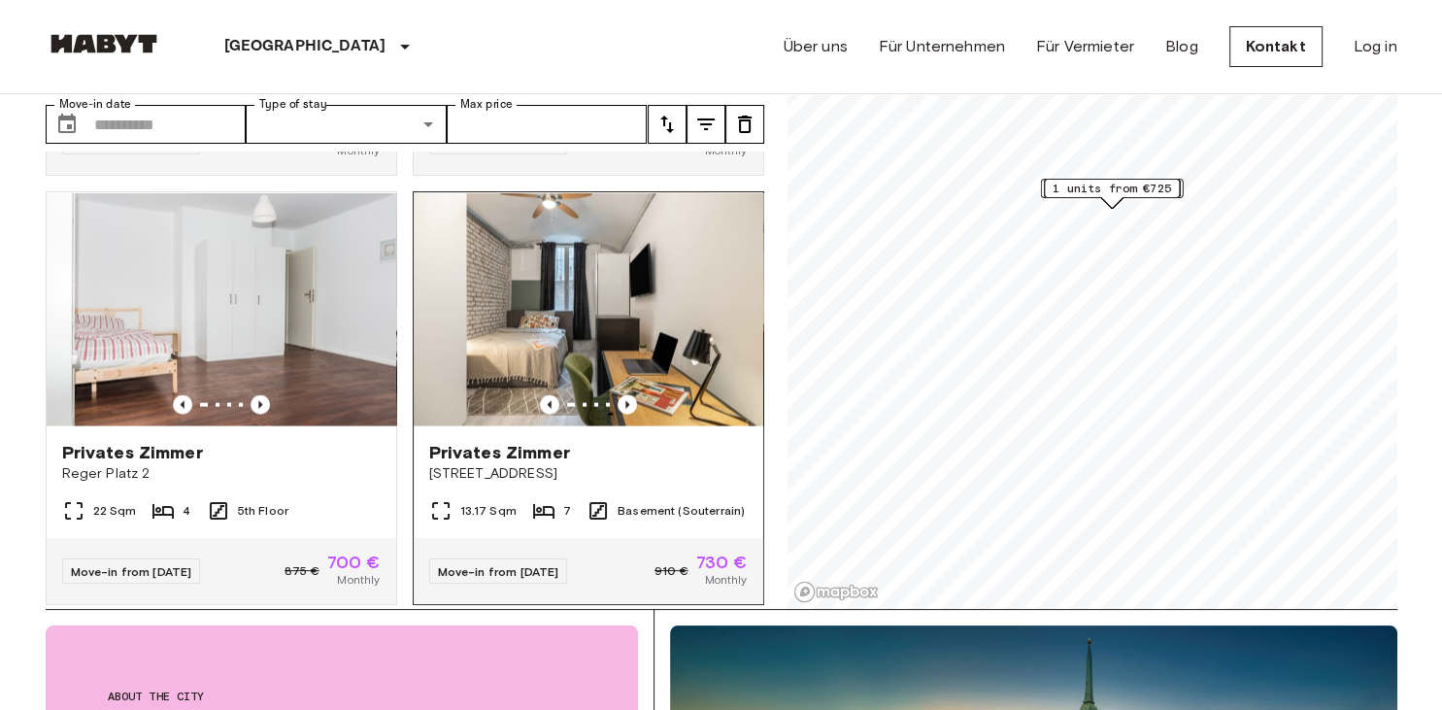
click at [608, 239] on img at bounding box center [588, 308] width 349 height 233
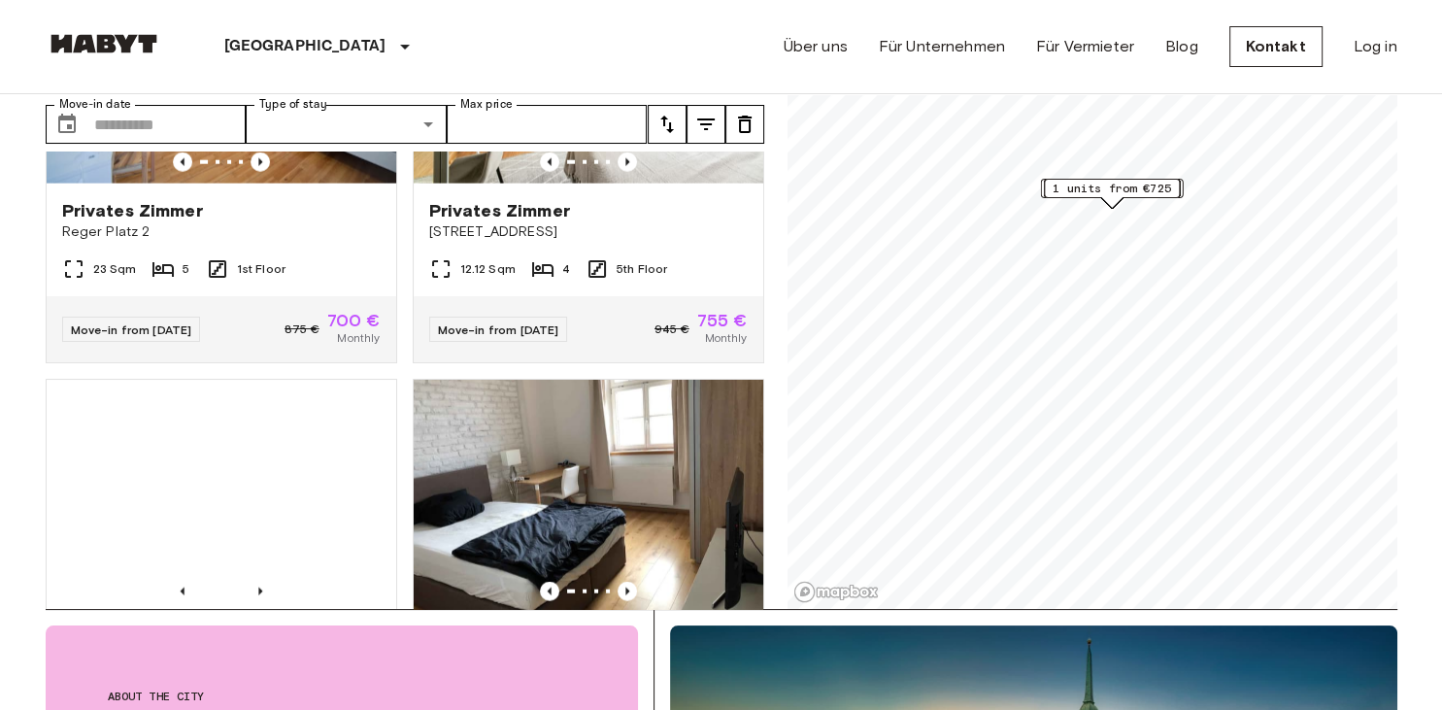
scroll to position [4508, 0]
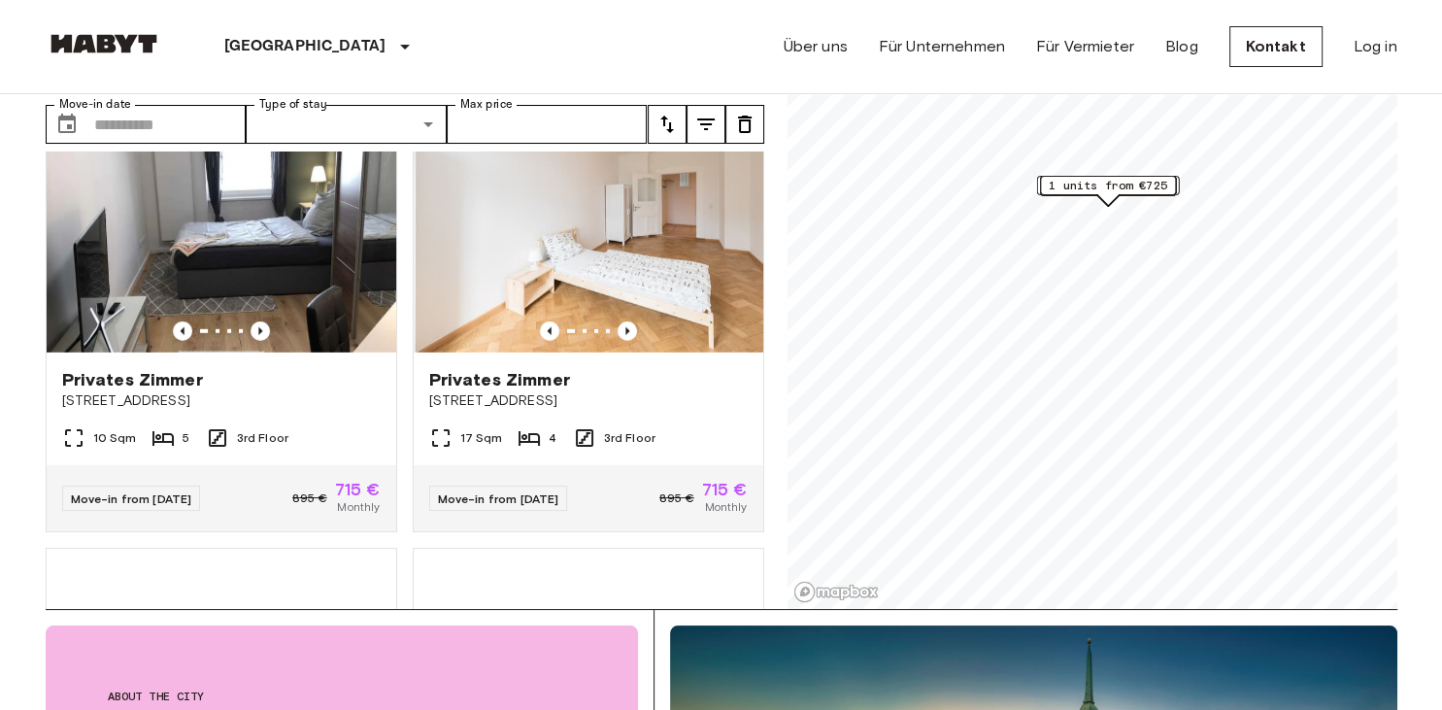
scroll to position [683, 0]
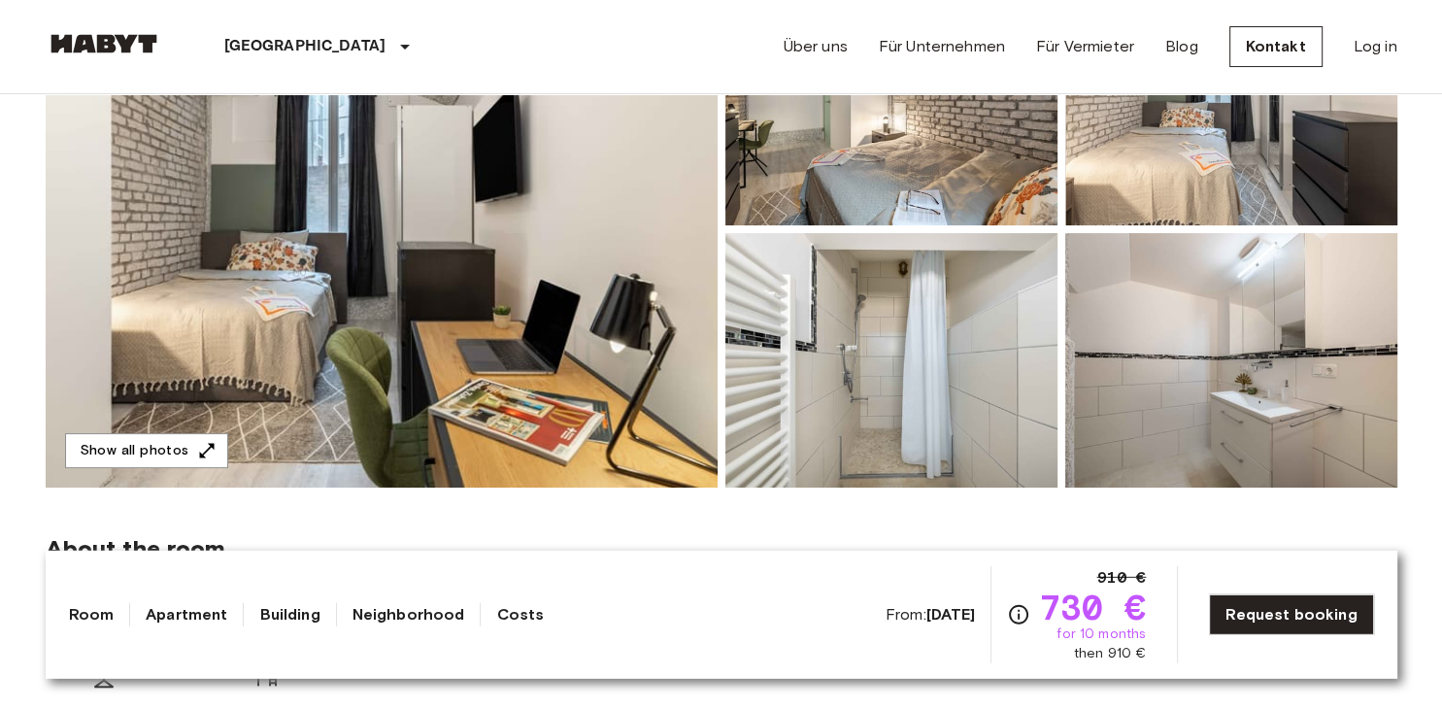
scroll to position [513, 0]
